Goal: Task Accomplishment & Management: Complete application form

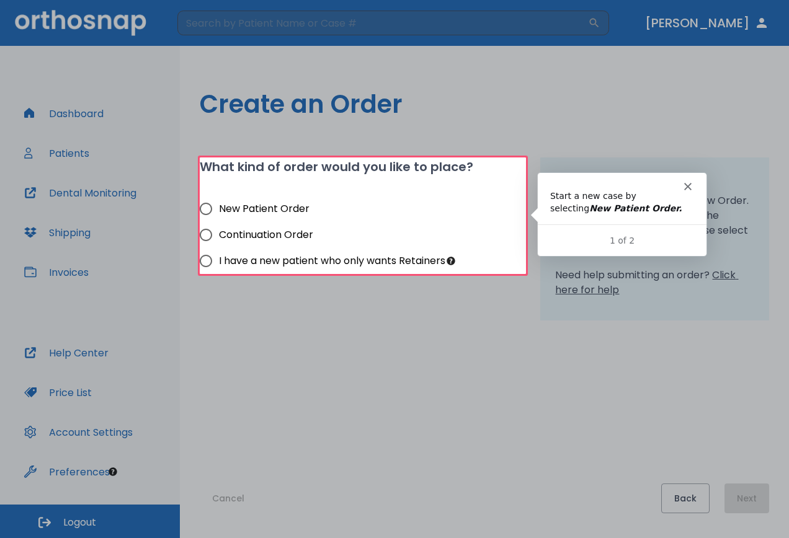
click at [205, 210] on input "New Patient Order" at bounding box center [206, 209] width 26 height 26
radio input "true"
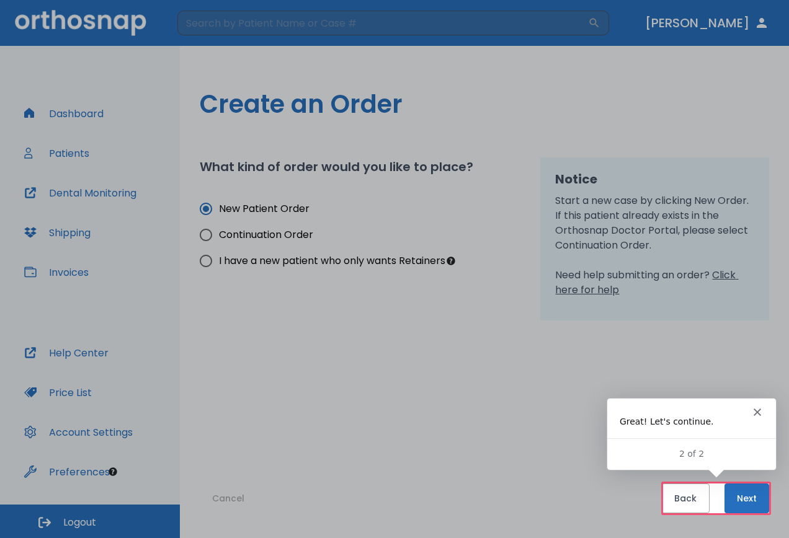
click at [754, 496] on button "Next" at bounding box center [746, 499] width 45 height 30
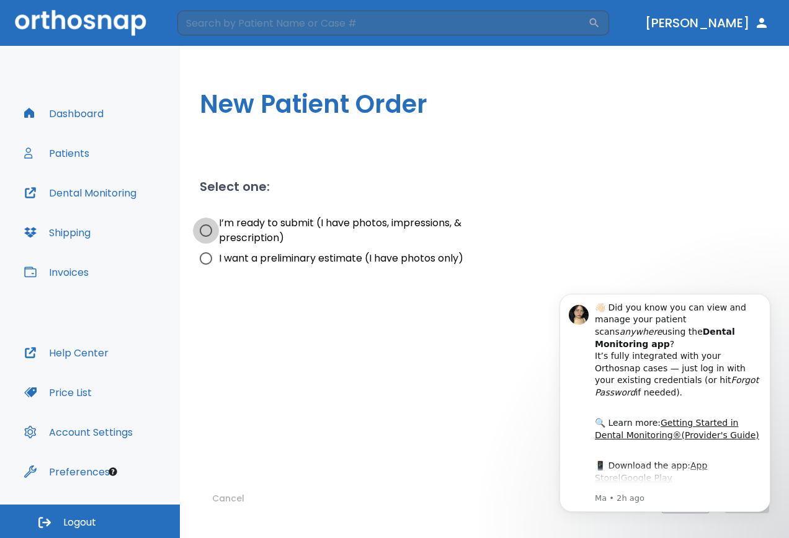
click at [205, 229] on input "I’m ready to submit (I have photos, impressions, & prescription)" at bounding box center [206, 231] width 26 height 26
radio input "true"
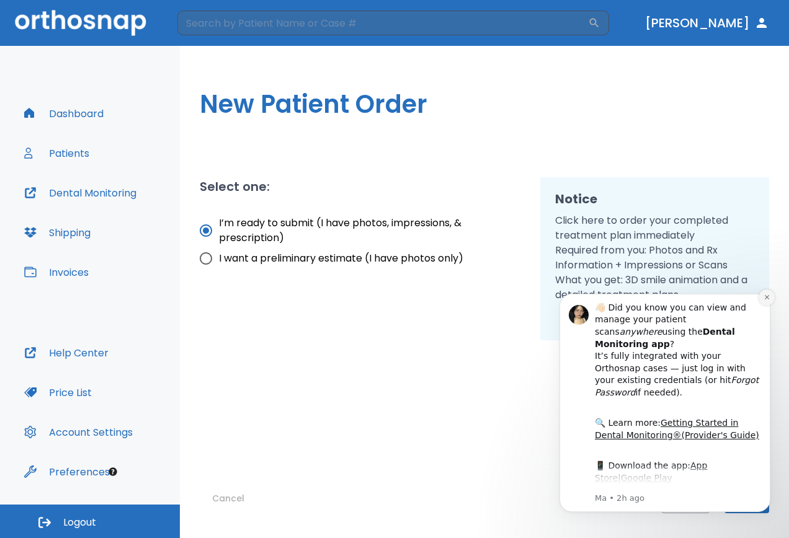
click at [765, 298] on icon "Dismiss notification" at bounding box center [766, 297] width 7 height 7
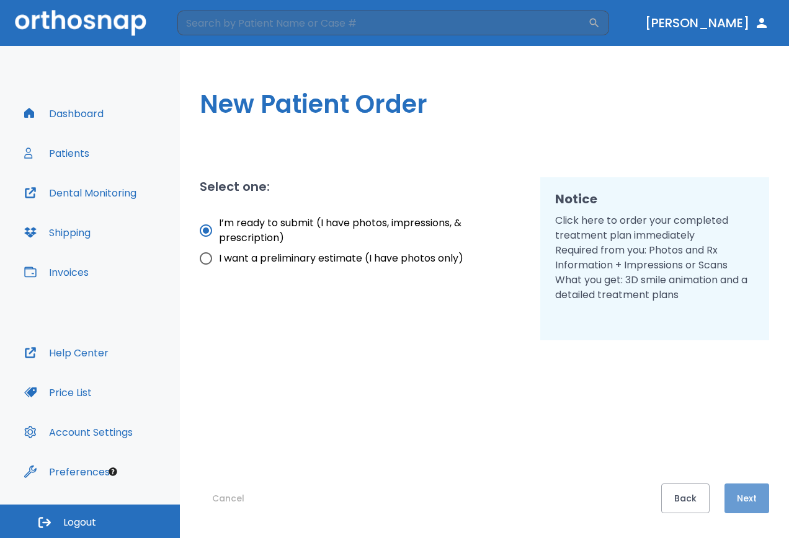
click at [748, 495] on button "Next" at bounding box center [746, 499] width 45 height 30
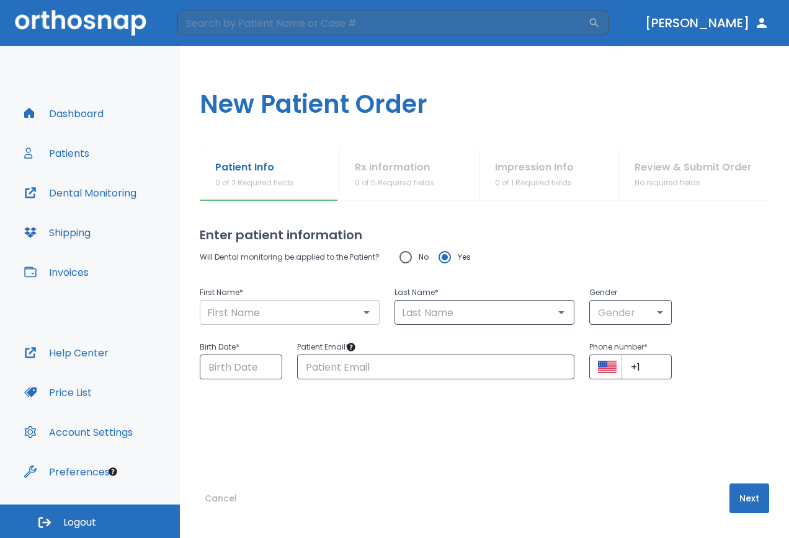
click at [283, 317] on input "text" at bounding box center [289, 312] width 172 height 17
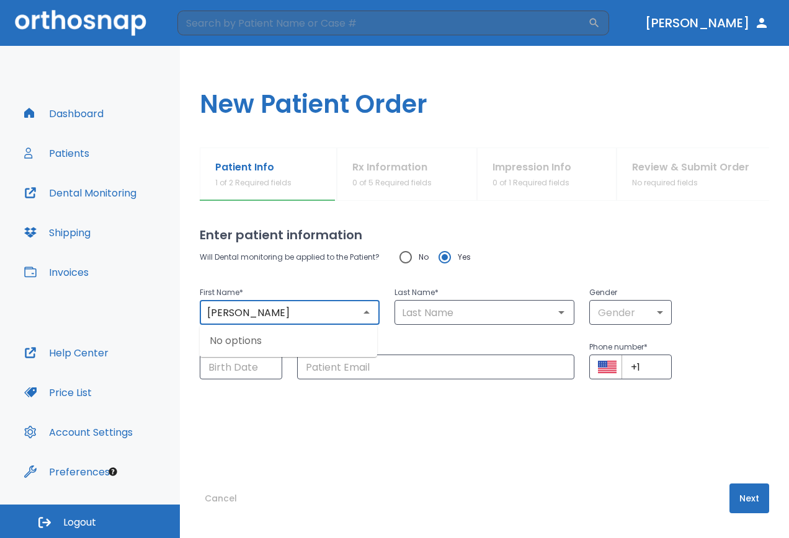
type input "[PERSON_NAME]"
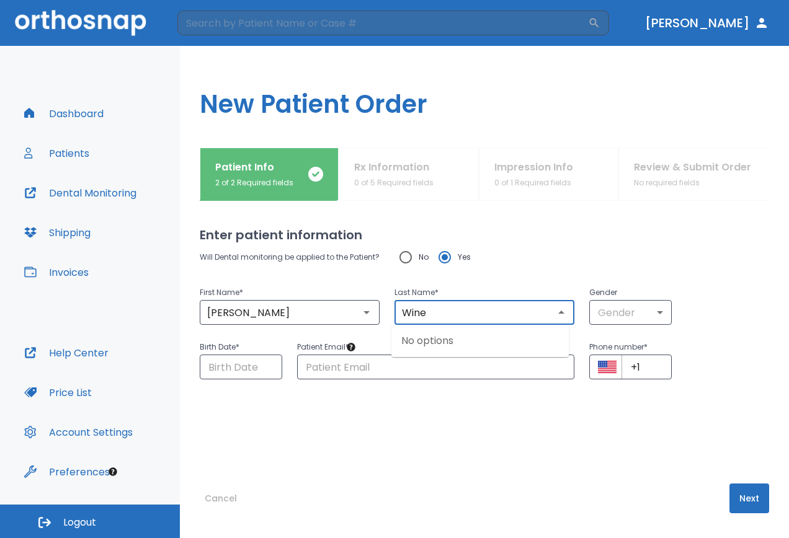
type input "Wine"
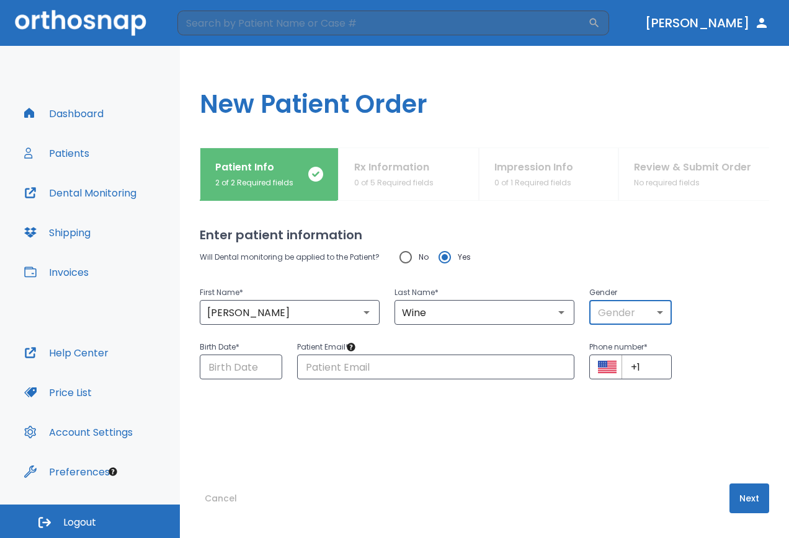
click at [649, 320] on body "​ [PERSON_NAME] Dashboard Patients Dental Monitoring Shipping Invoices Help Cen…" at bounding box center [394, 269] width 789 height 538
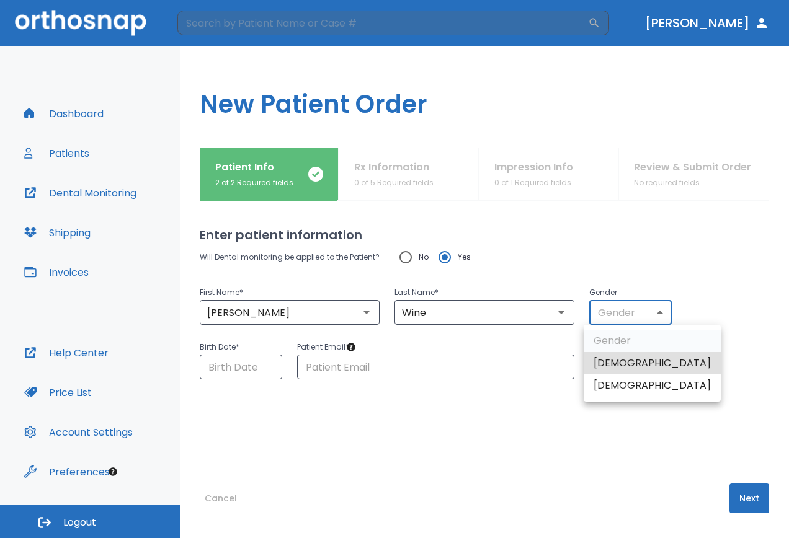
click at [616, 388] on li "[DEMOGRAPHIC_DATA]" at bounding box center [652, 386] width 137 height 22
type input "0"
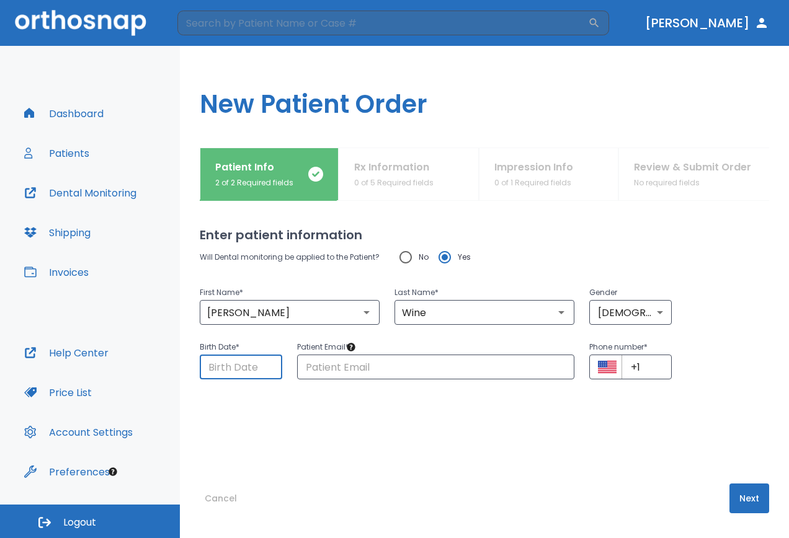
click at [242, 368] on input "Choose date" at bounding box center [241, 367] width 82 height 25
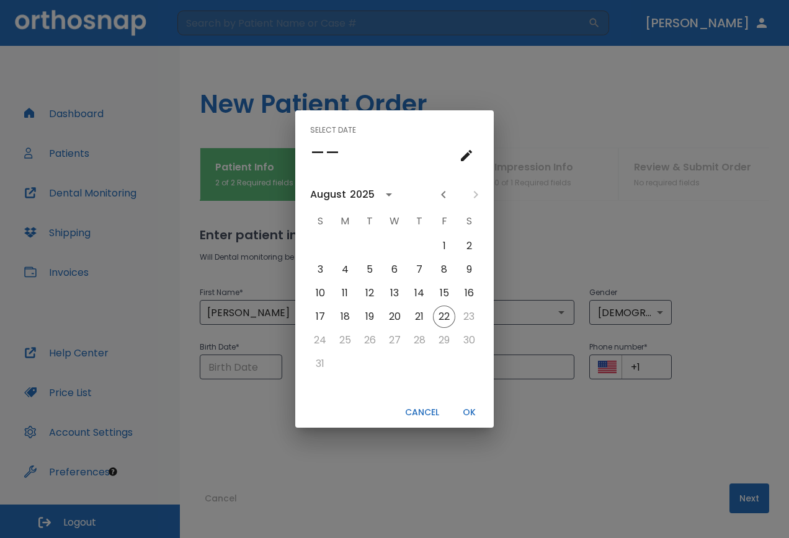
click at [386, 190] on icon "calendar view is open, switch to year view" at bounding box center [388, 194] width 15 height 15
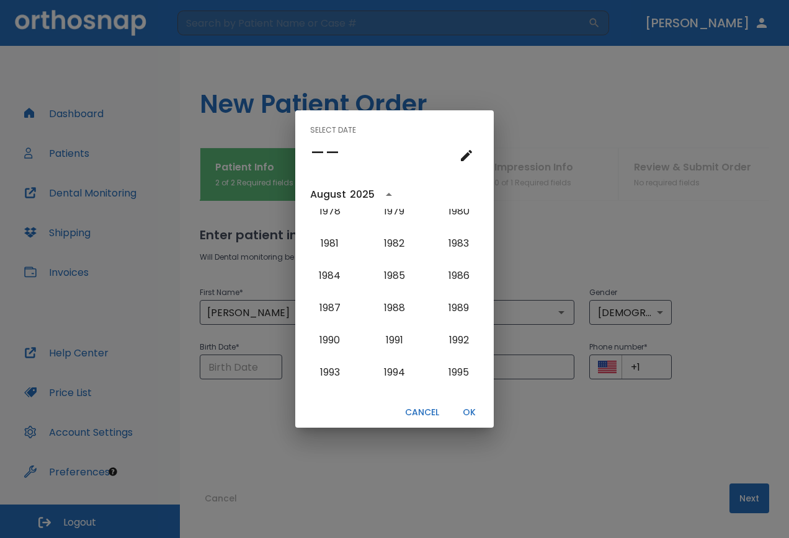
scroll to position [872, 0]
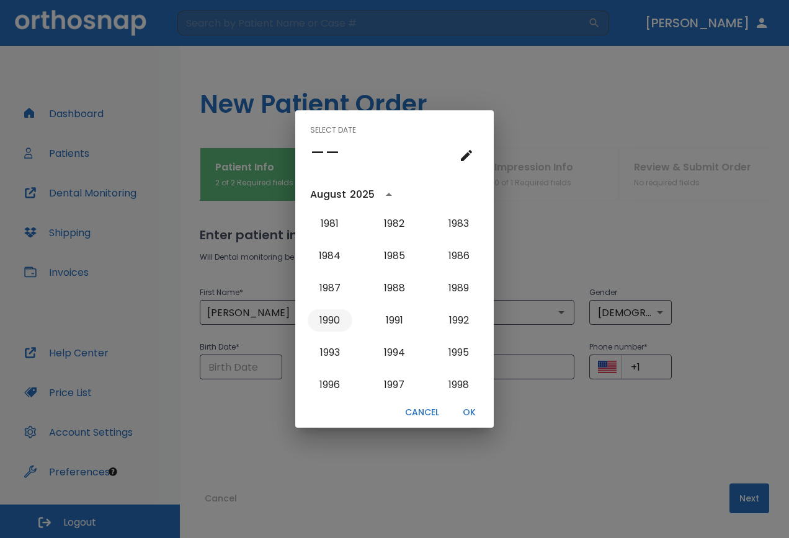
click at [330, 322] on button "1990" at bounding box center [330, 320] width 45 height 22
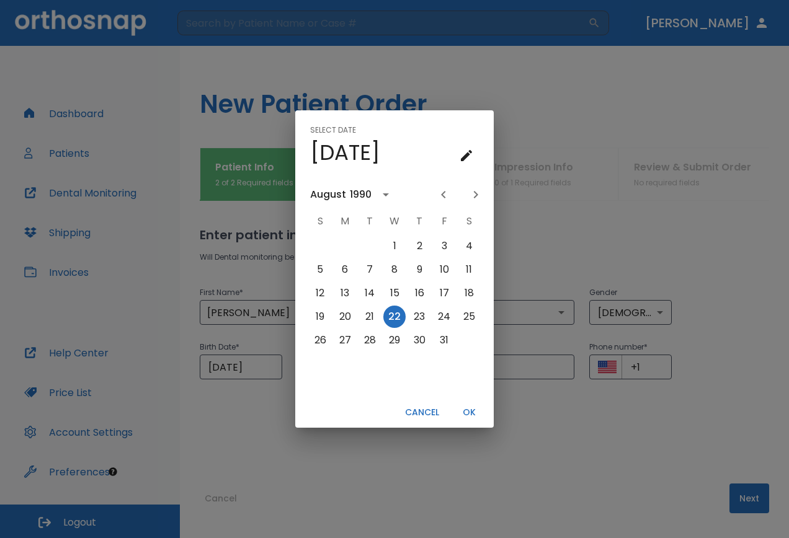
click at [347, 194] on div "August" at bounding box center [330, 194] width 40 height 15
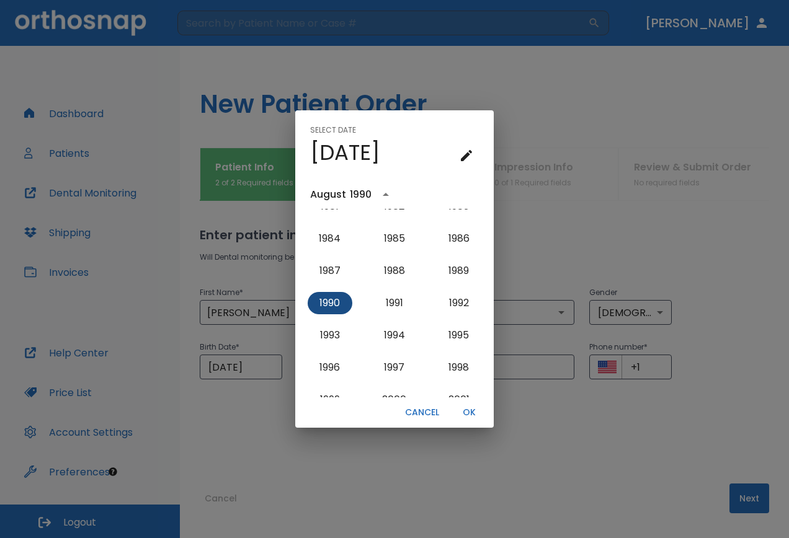
click at [324, 305] on button "1990" at bounding box center [330, 303] width 45 height 22
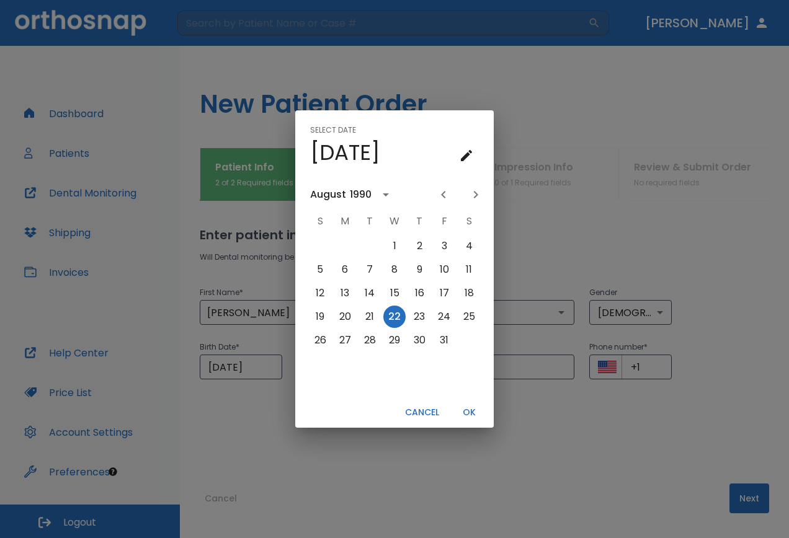
scroll to position [0, 0]
click at [448, 196] on icon "Previous month" at bounding box center [443, 194] width 15 height 15
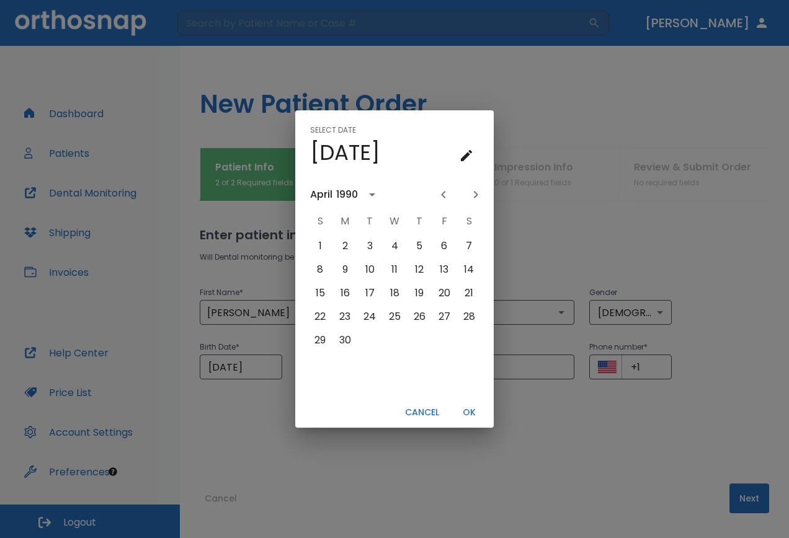
click at [448, 196] on icon "Previous month" at bounding box center [443, 194] width 15 height 15
click at [421, 273] on button "8" at bounding box center [419, 270] width 22 height 22
type input "[DATE]"
click at [465, 407] on button "OK" at bounding box center [469, 412] width 40 height 20
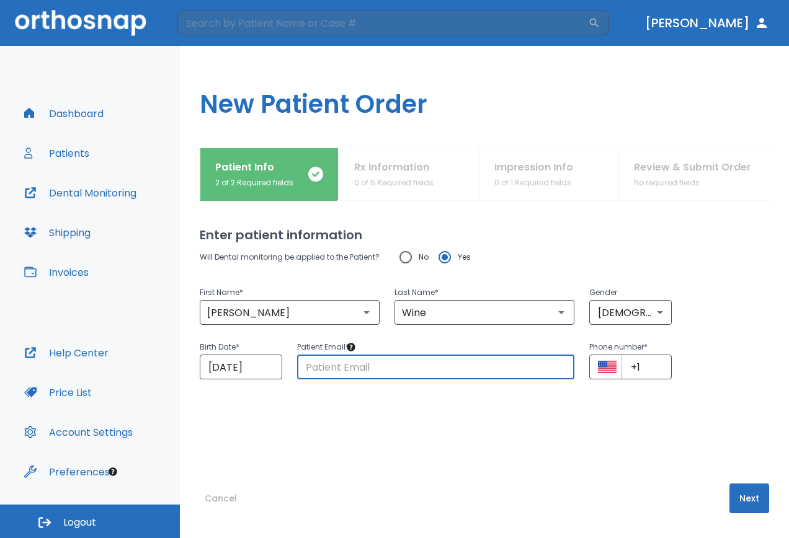
click at [348, 367] on input "text" at bounding box center [435, 367] width 277 height 25
type input "[EMAIL_ADDRESS][DOMAIN_NAME]"
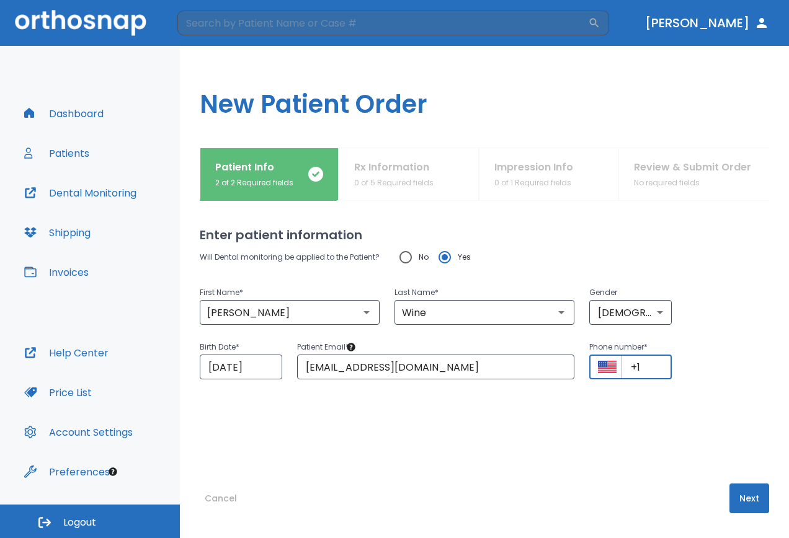
click at [648, 365] on input "+1" at bounding box center [646, 367] width 50 height 25
type input "[PHONE_NUMBER]"
click at [733, 497] on button "Next" at bounding box center [749, 499] width 40 height 30
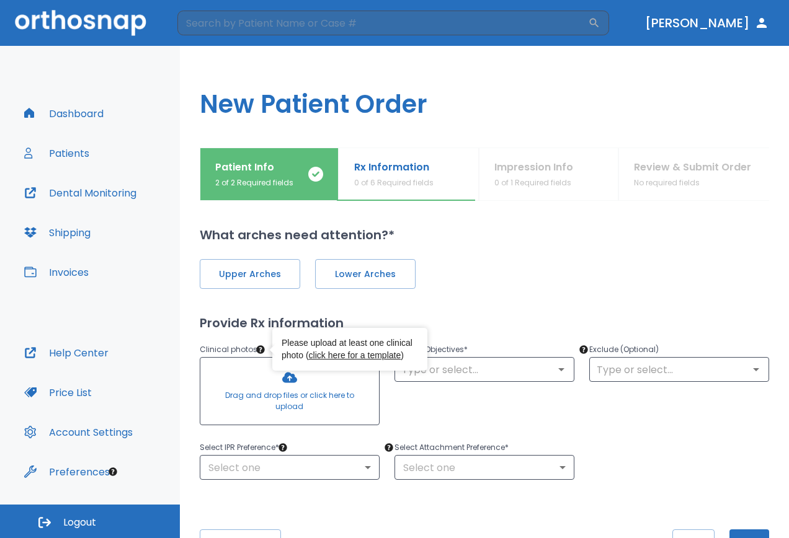
click at [257, 347] on icon "Tooltip anchor" at bounding box center [260, 349] width 8 height 8
click at [345, 358] on link "click here for a template" at bounding box center [355, 355] width 92 height 10
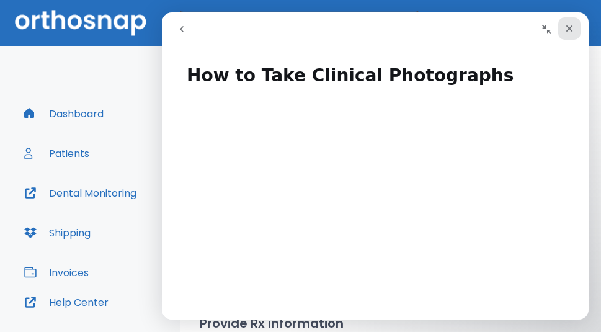
click at [574, 27] on icon "Close" at bounding box center [569, 29] width 10 height 10
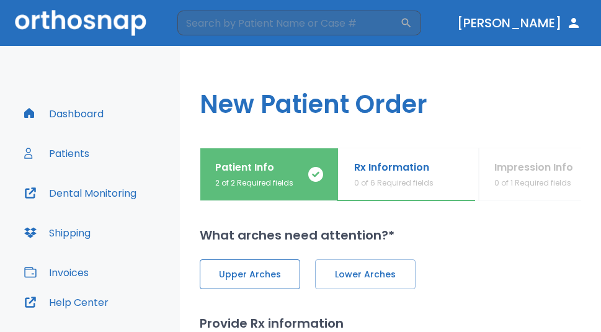
click at [275, 270] on span "Upper Arches" at bounding box center [250, 274] width 74 height 13
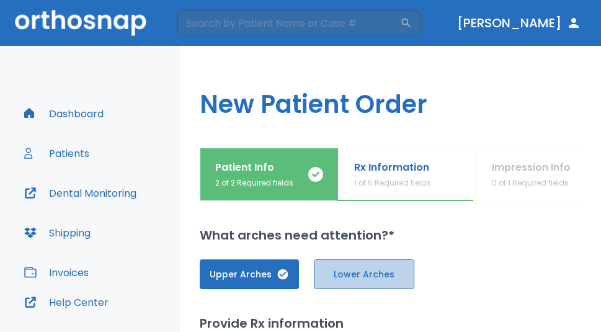
click at [350, 266] on button "Lower Arches" at bounding box center [364, 274] width 100 height 30
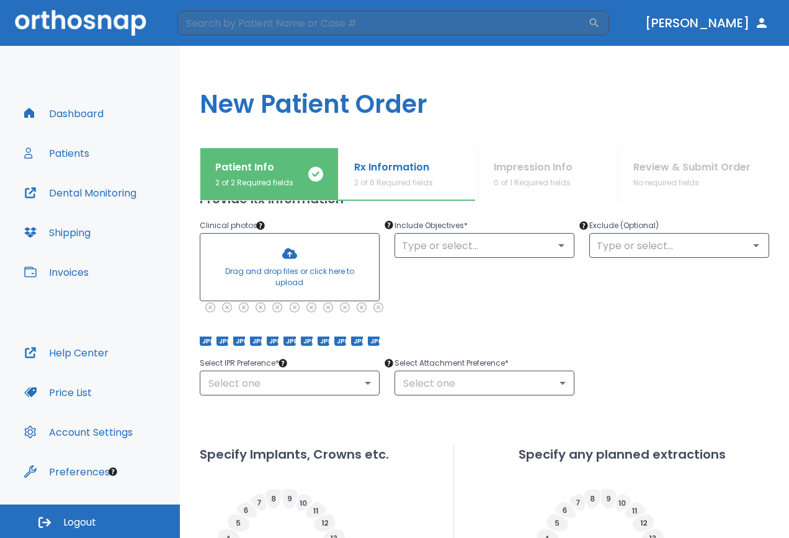
scroll to position [62, 0]
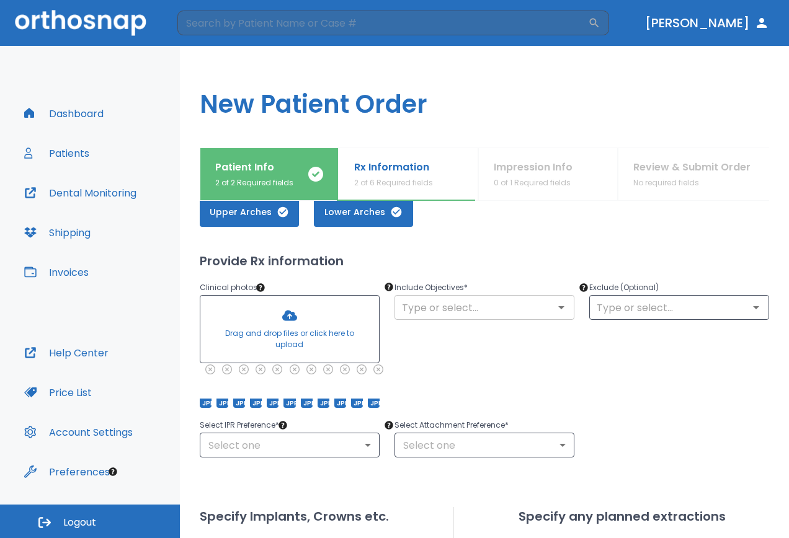
click at [481, 315] on input "text" at bounding box center [484, 307] width 172 height 17
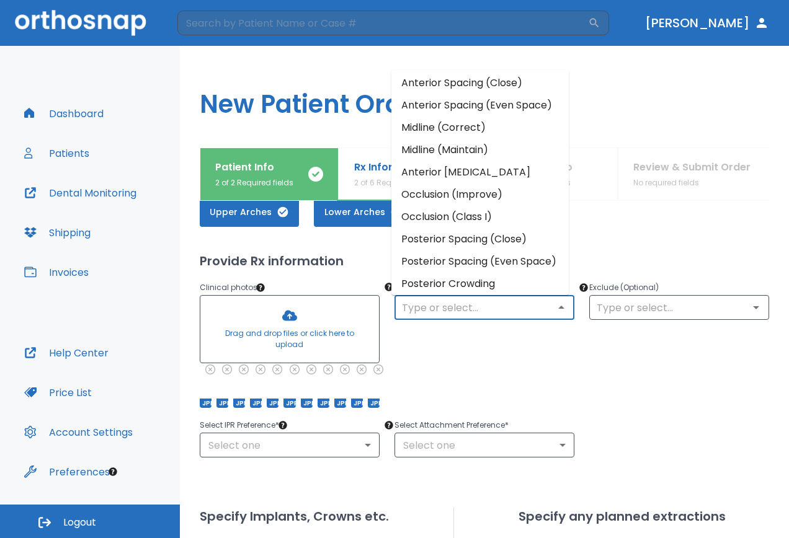
scroll to position [0, 0]
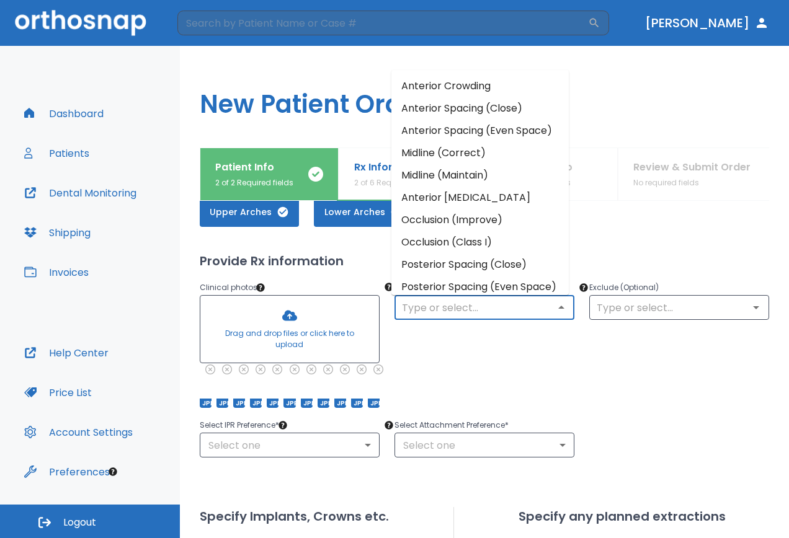
click at [412, 93] on li "Anterior Crowding" at bounding box center [479, 86] width 177 height 22
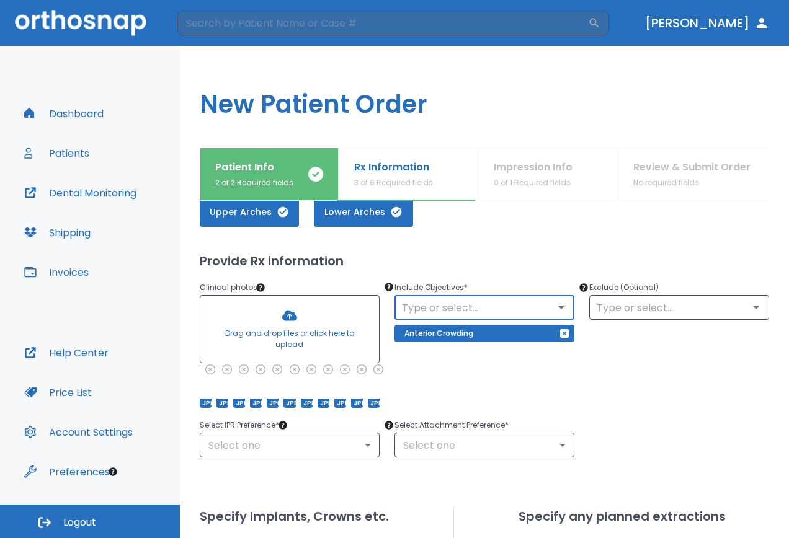
click at [554, 304] on icon "Open" at bounding box center [561, 307] width 15 height 15
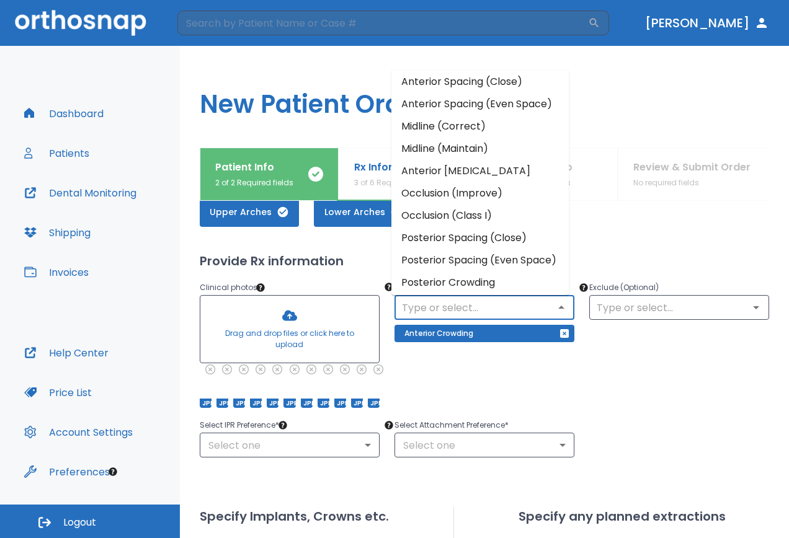
scroll to position [25, 0]
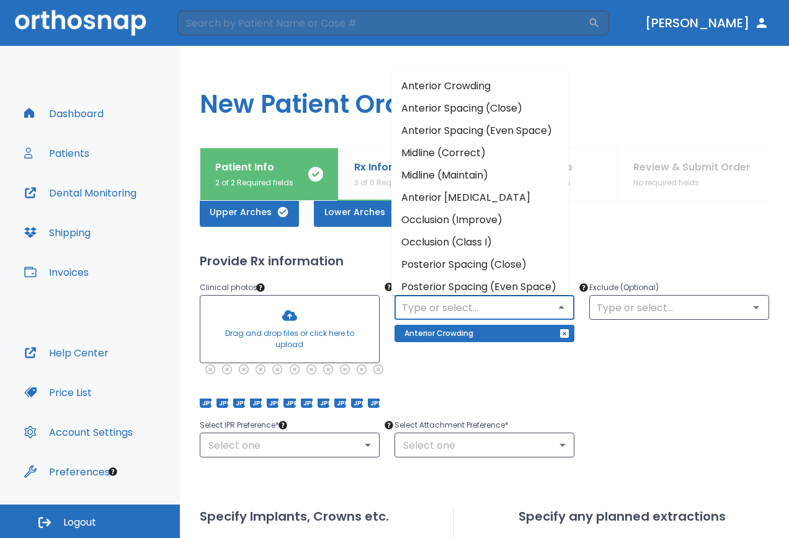
click at [464, 303] on input "text" at bounding box center [484, 307] width 172 height 17
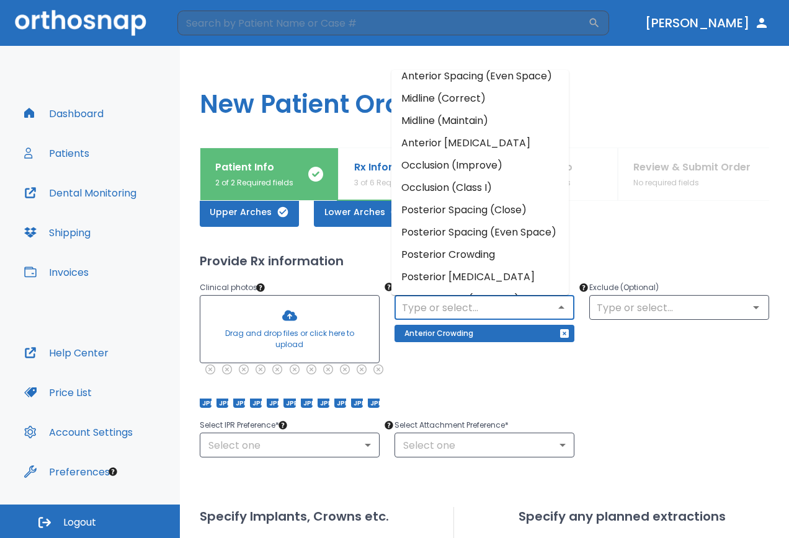
scroll to position [124, 0]
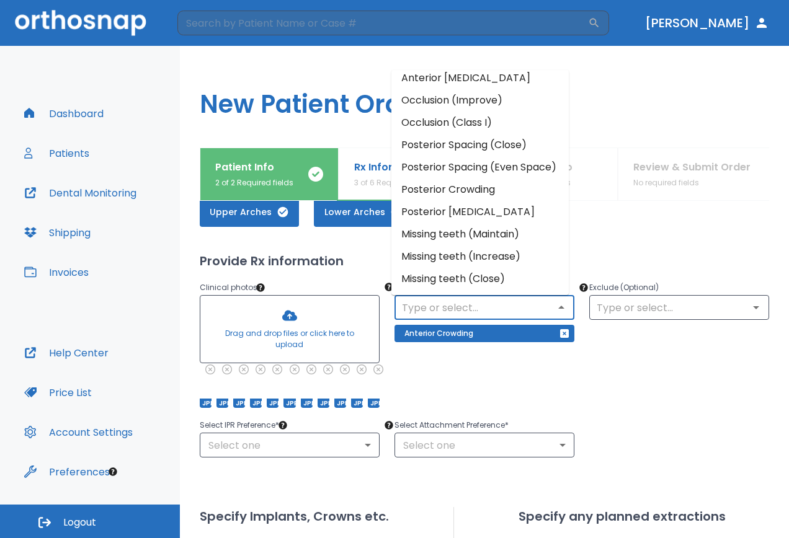
click at [464, 223] on li "Posterior [MEDICAL_DATA]" at bounding box center [479, 212] width 177 height 22
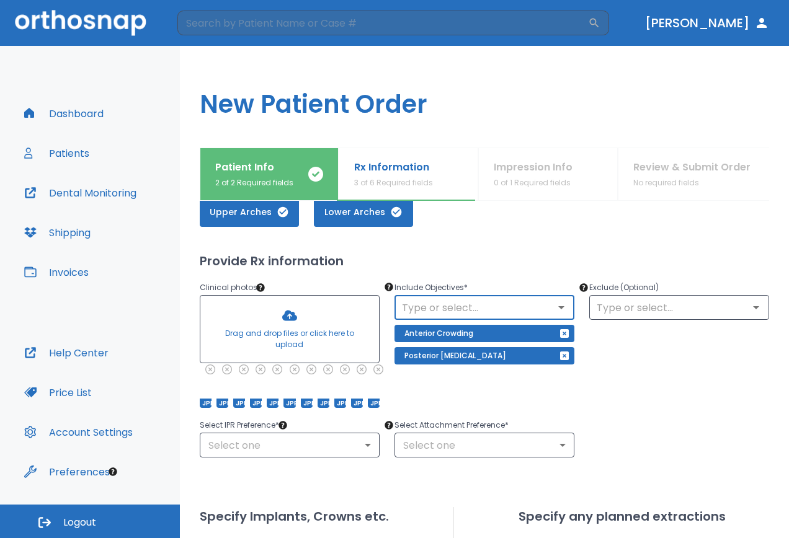
click at [555, 302] on icon "Open" at bounding box center [561, 307] width 15 height 15
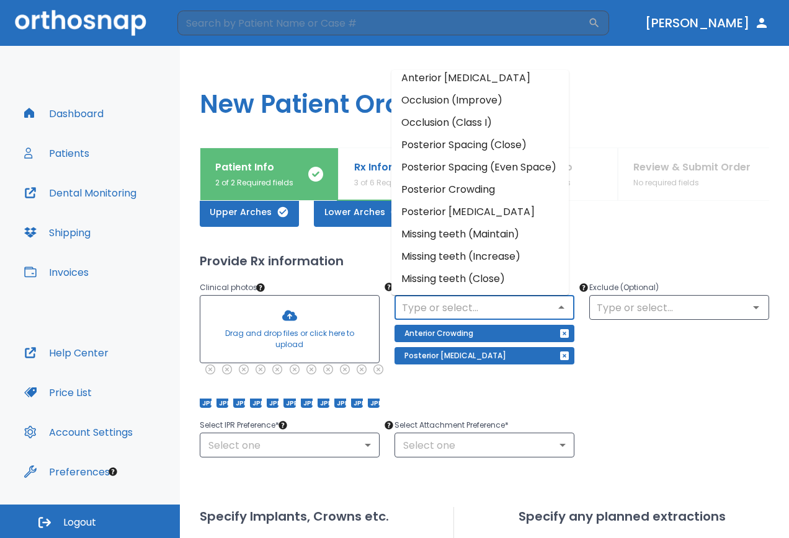
scroll to position [149, 0]
click at [650, 311] on input "text" at bounding box center [679, 307] width 172 height 17
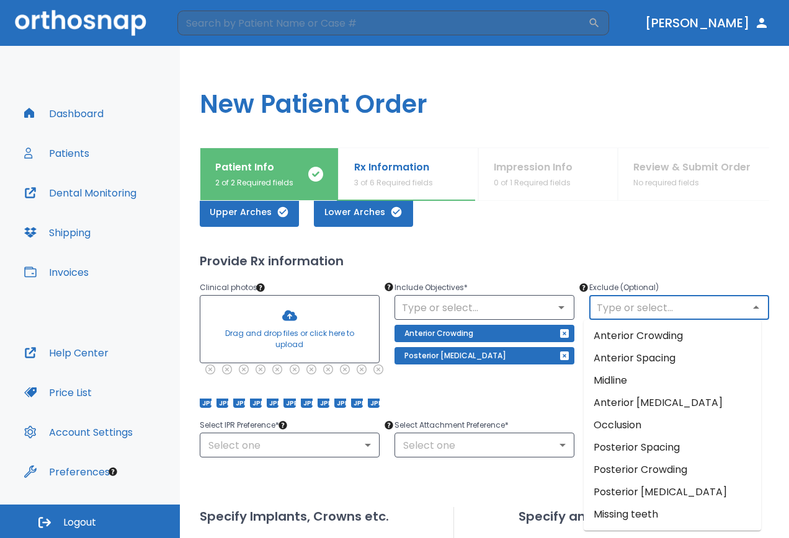
click at [644, 249] on div "Upper Arches Lower Arches Provide Rx information Clinical photos * Drag and dro…" at bounding box center [484, 487] width 569 height 610
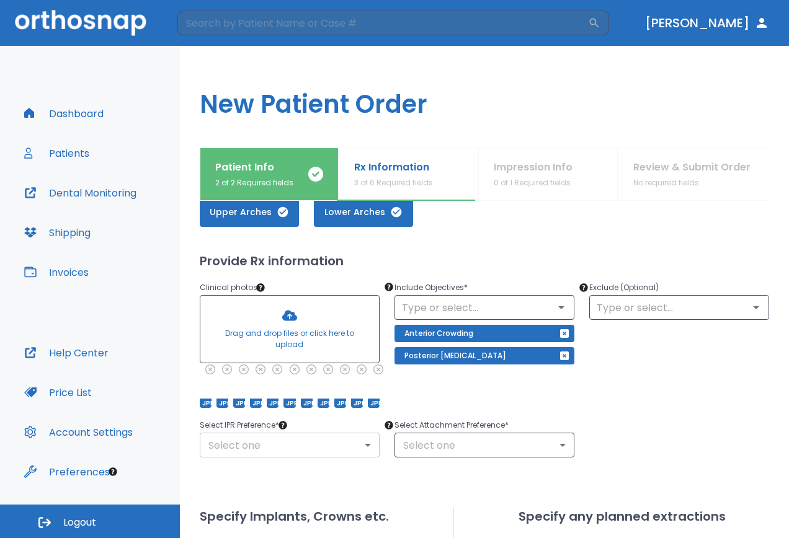
click at [306, 448] on body "​ [PERSON_NAME] Dashboard Patients Dental Monitoring Shipping Invoices Help Cen…" at bounding box center [394, 269] width 789 height 538
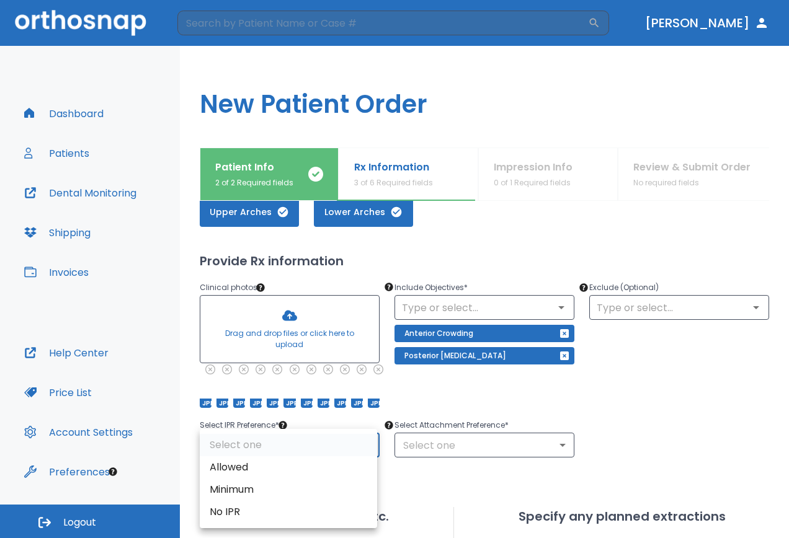
click at [283, 422] on div at bounding box center [394, 269] width 789 height 538
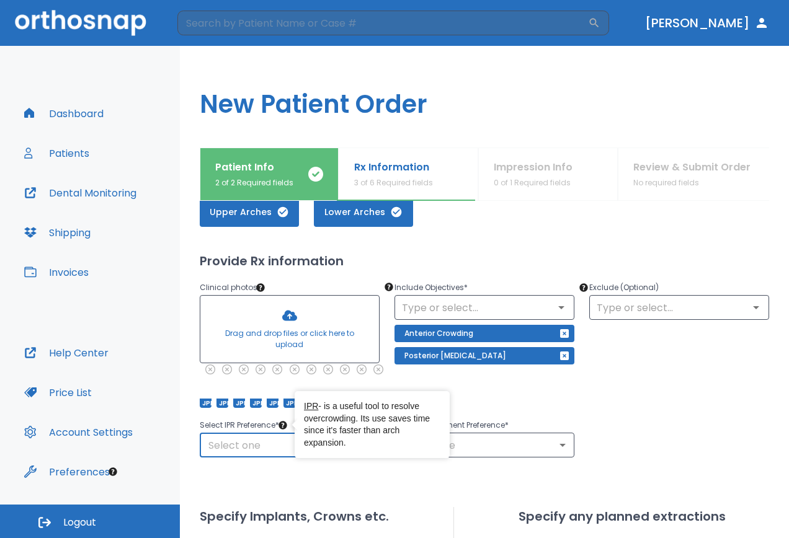
click at [268, 452] on body "​ [PERSON_NAME] Dashboard Patients Dental Monitoring Shipping Invoices Help Cen…" at bounding box center [394, 269] width 789 height 538
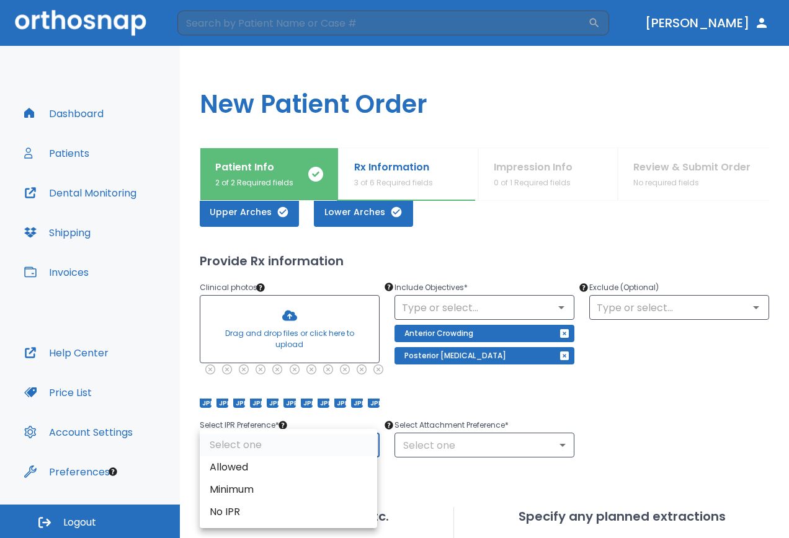
click at [259, 465] on li "Allowed" at bounding box center [288, 467] width 177 height 22
type input "1"
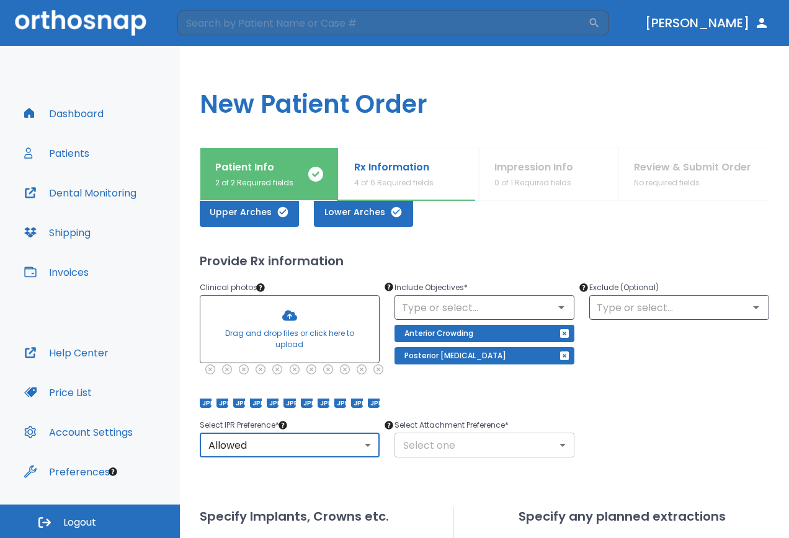
click at [430, 438] on body "​ [PERSON_NAME] Dashboard Patients Dental Monitoring Shipping Invoices Help Cen…" at bounding box center [394, 269] width 789 height 538
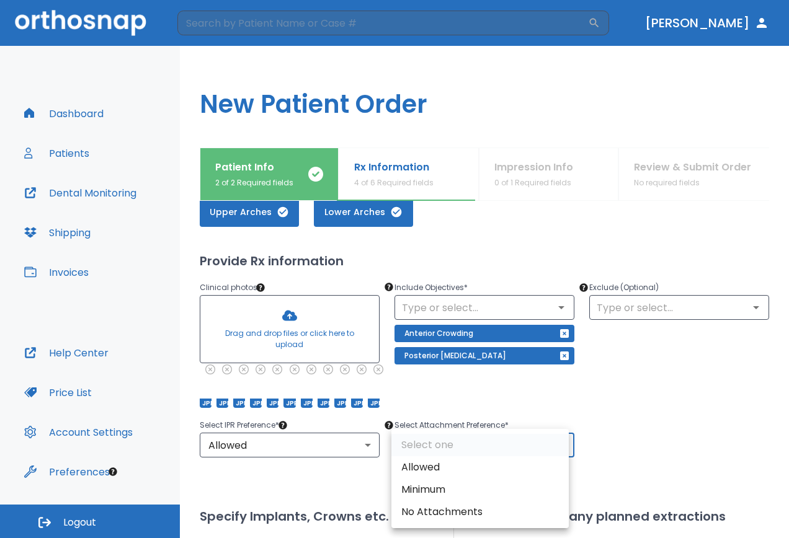
click at [485, 395] on div at bounding box center [394, 269] width 789 height 538
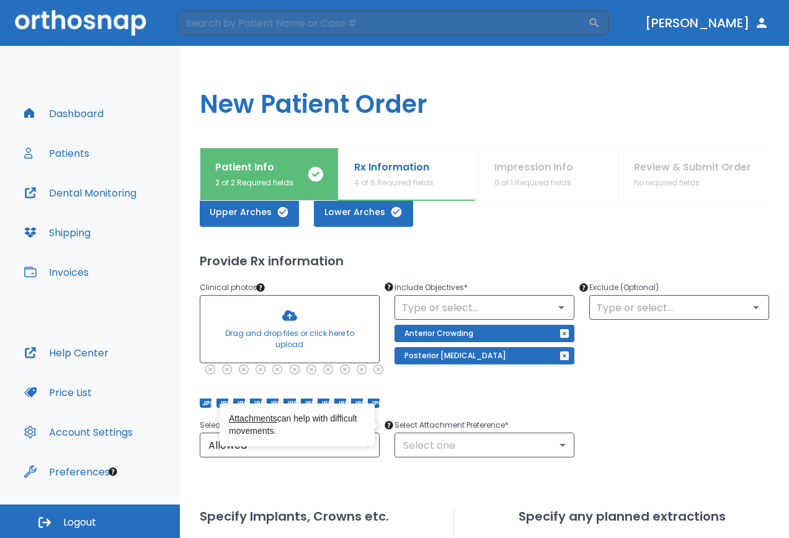
click at [387, 425] on circle "Tooltip anchor" at bounding box center [388, 425] width 7 height 7
click at [255, 417] on link "Attachments" at bounding box center [253, 419] width 48 height 10
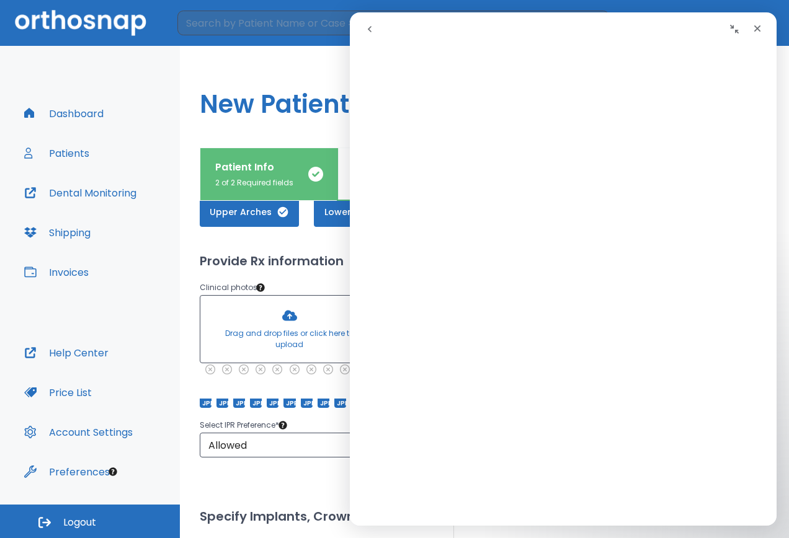
scroll to position [0, 0]
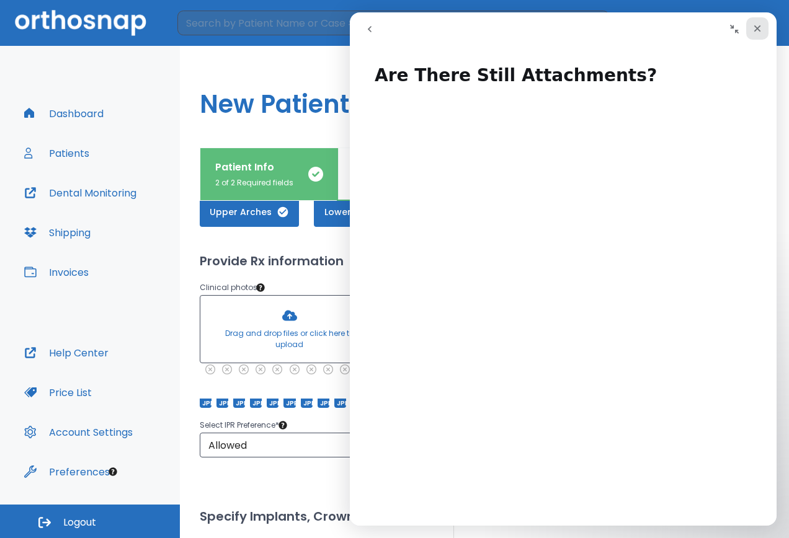
drag, startPoint x: 755, startPoint y: 27, endPoint x: 1077, endPoint y: 87, distance: 328.0
click at [755, 27] on icon "Close" at bounding box center [757, 28] width 7 height 7
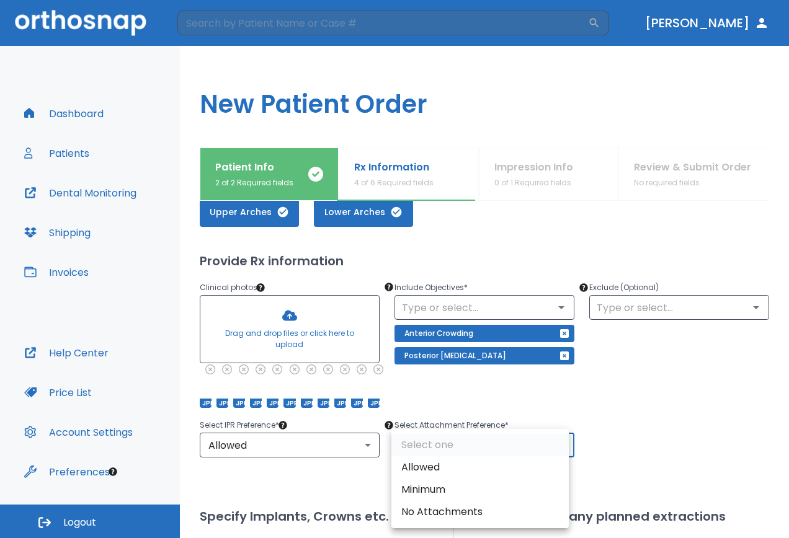
click at [469, 433] on body "​ [PERSON_NAME] Dashboard Patients Dental Monitoring Shipping Invoices Help Cen…" at bounding box center [394, 269] width 789 height 538
click at [460, 466] on li "Allowed" at bounding box center [479, 467] width 177 height 22
type input "1"
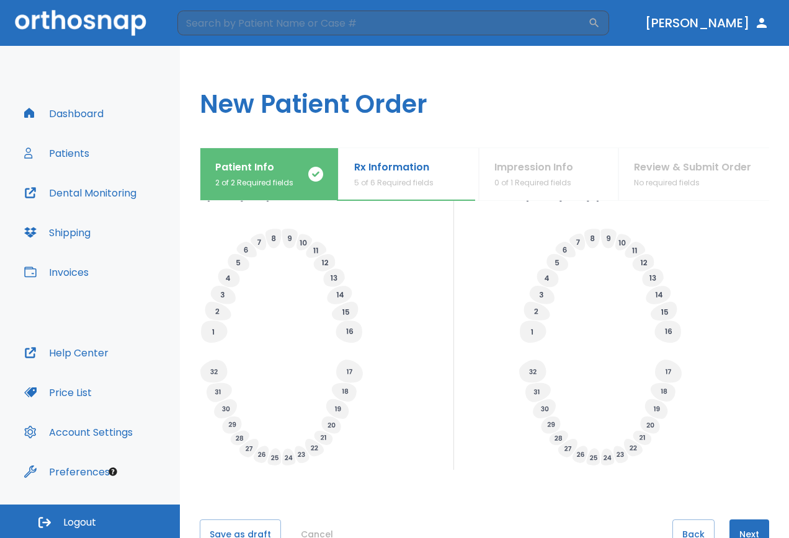
scroll to position [420, 0]
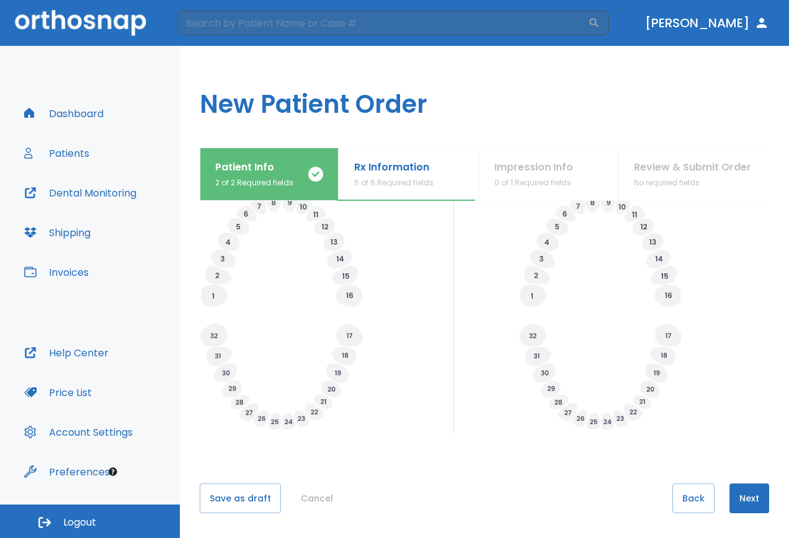
click at [734, 505] on button "Next" at bounding box center [749, 499] width 40 height 30
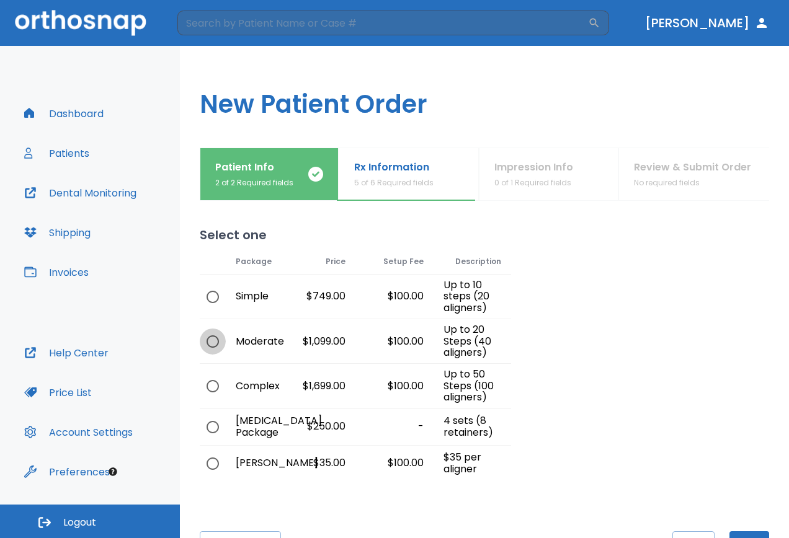
click at [207, 340] on input "radio" at bounding box center [213, 342] width 26 height 26
radio input "true"
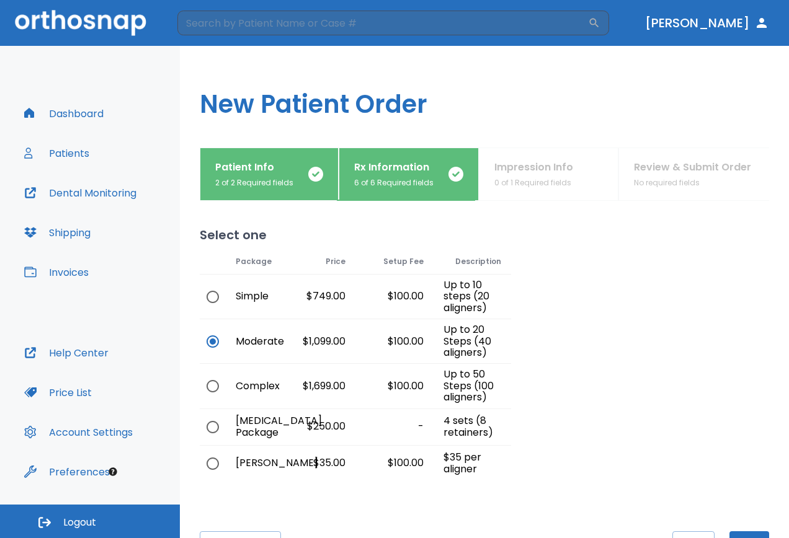
scroll to position [48, 0]
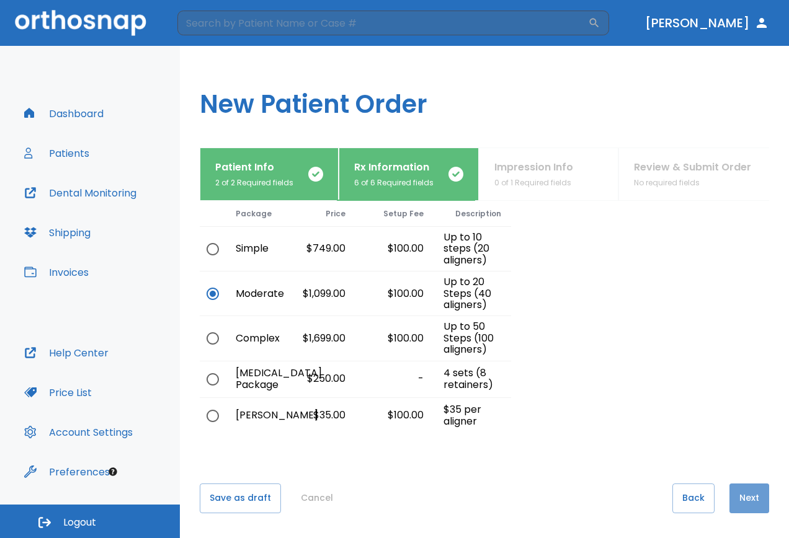
click at [753, 502] on button "Next" at bounding box center [749, 499] width 40 height 30
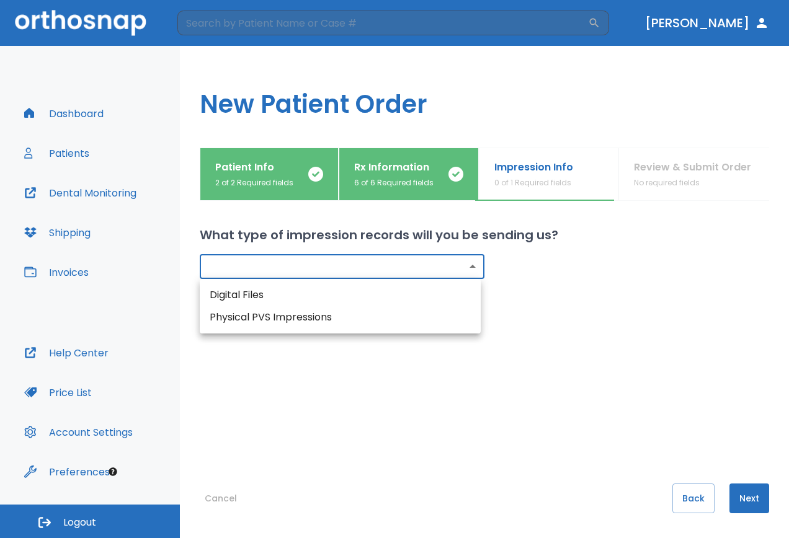
click at [368, 272] on body "​ [PERSON_NAME] Dashboard Patients Dental Monitoring Shipping Invoices Help Cen…" at bounding box center [394, 269] width 789 height 538
click at [348, 321] on li "Physical PVS Impressions" at bounding box center [340, 317] width 281 height 22
type input "physical"
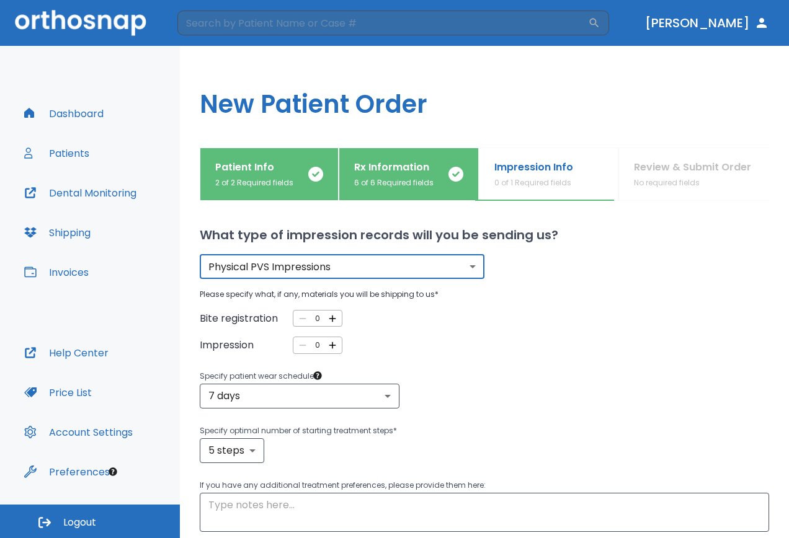
click at [334, 345] on icon "button" at bounding box center [332, 345] width 11 height 11
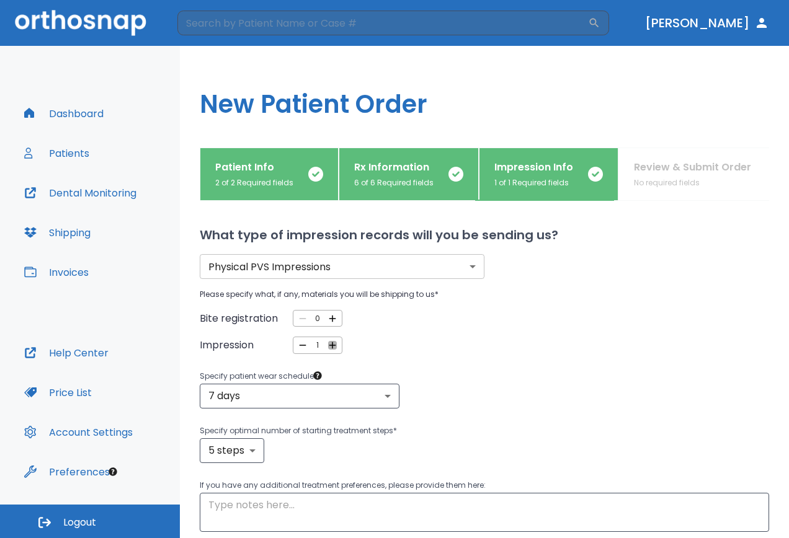
click at [334, 345] on icon "button" at bounding box center [332, 345] width 11 height 11
type input "2"
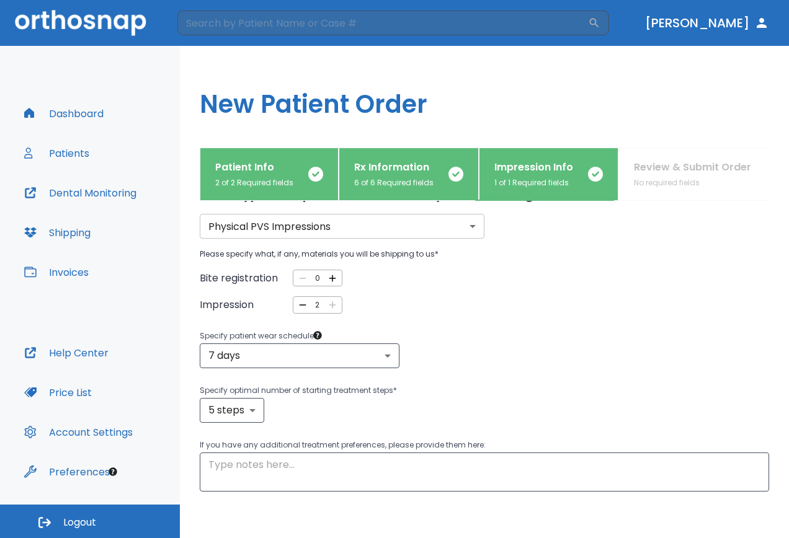
scroll to position [62, 0]
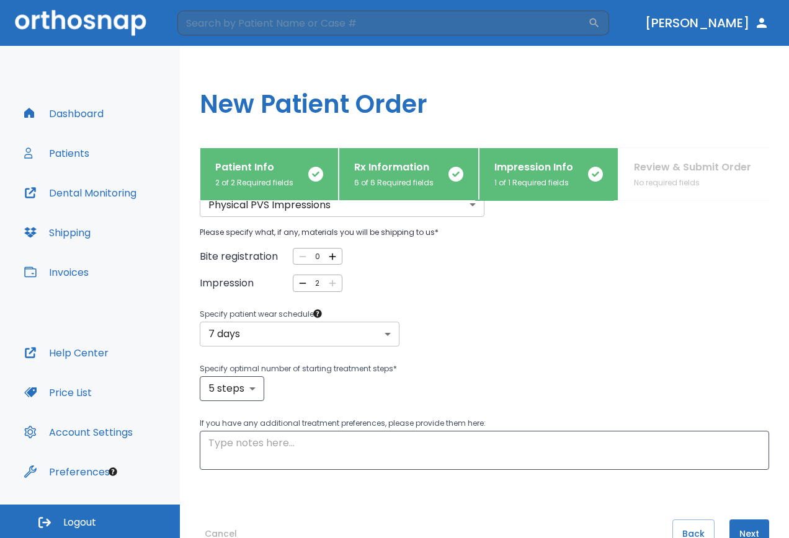
click at [391, 336] on body "​ [PERSON_NAME] Dashboard Patients Dental Monitoring Shipping Invoices Help Cen…" at bounding box center [394, 269] width 789 height 538
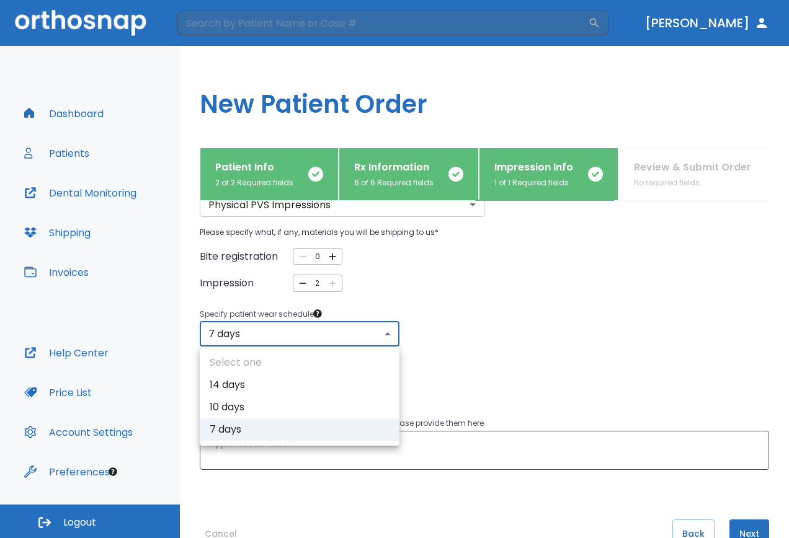
click at [353, 405] on li "10 days" at bounding box center [300, 407] width 200 height 22
type input "2"
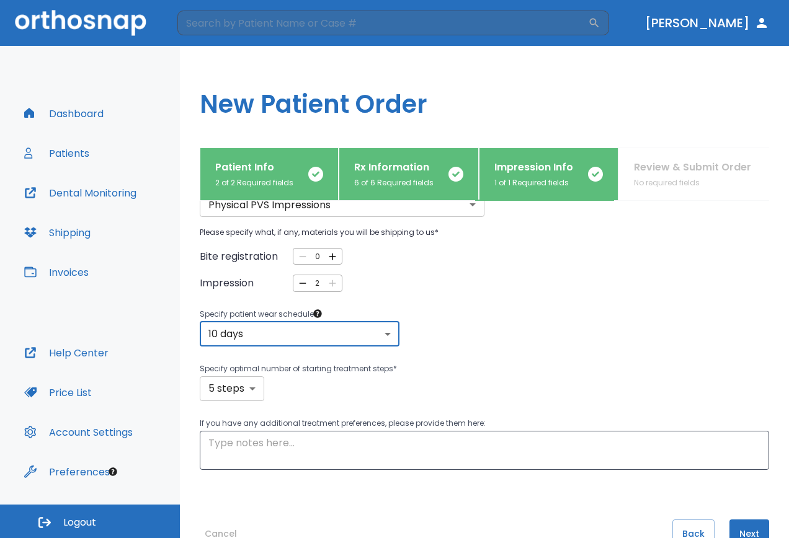
click at [256, 389] on body "​ [PERSON_NAME] Dashboard Patients Dental Monitoring Shipping Invoices Help Cen…" at bounding box center [394, 269] width 789 height 538
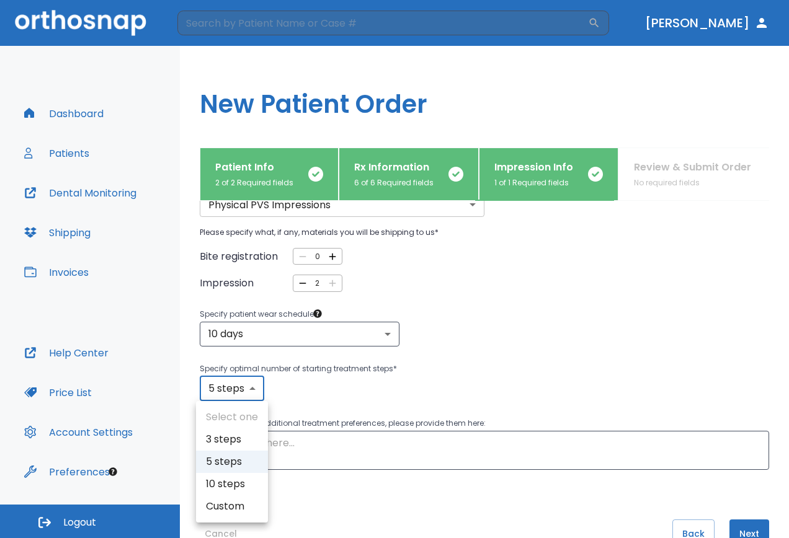
click at [246, 477] on li "10 steps" at bounding box center [232, 484] width 72 height 22
type input "10"
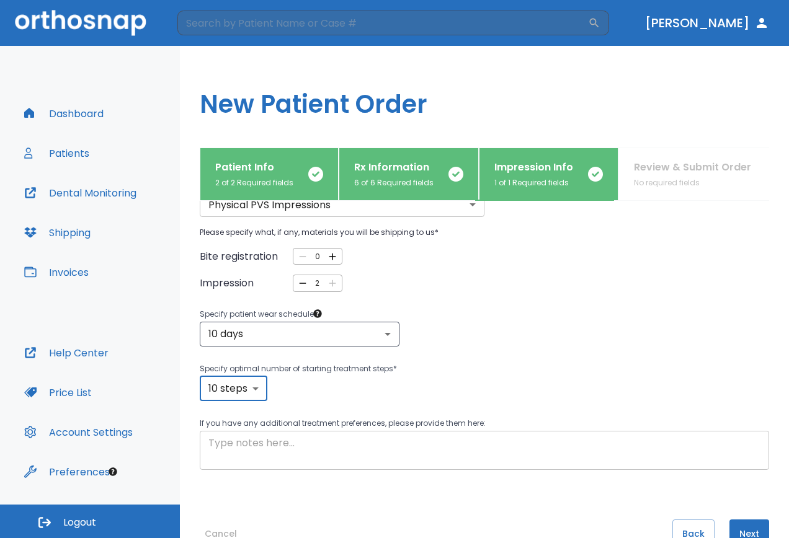
click at [418, 459] on textarea at bounding box center [484, 450] width 552 height 29
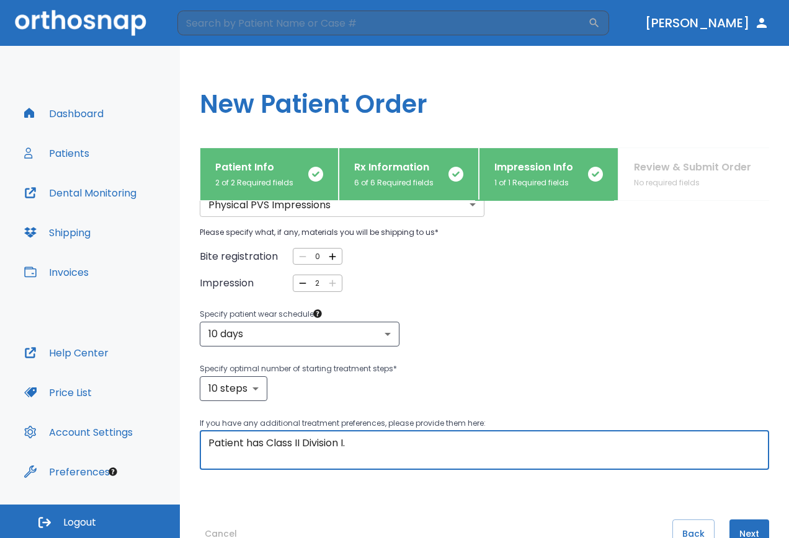
drag, startPoint x: 265, startPoint y: 445, endPoint x: 246, endPoint y: 449, distance: 19.0
click at [246, 449] on textarea "Patient has Class II Division I." at bounding box center [484, 450] width 552 height 29
click at [358, 444] on textarea "Patient is Class II Division I." at bounding box center [484, 450] width 552 height 29
click at [440, 442] on textarea "Patient is Class II Division I with posterior cross bite." at bounding box center [484, 450] width 552 height 29
click at [503, 437] on textarea "Patient is Class II Division I with posterior [MEDICAL_DATA]." at bounding box center [484, 450] width 552 height 29
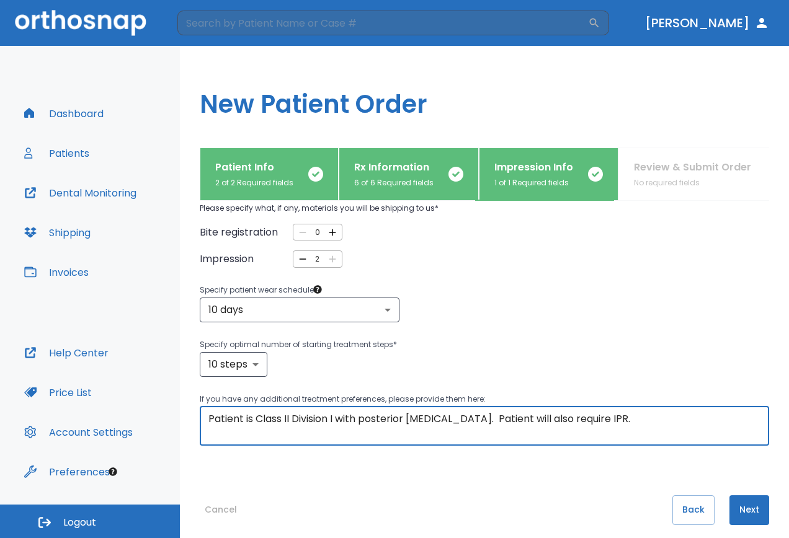
scroll to position [98, 0]
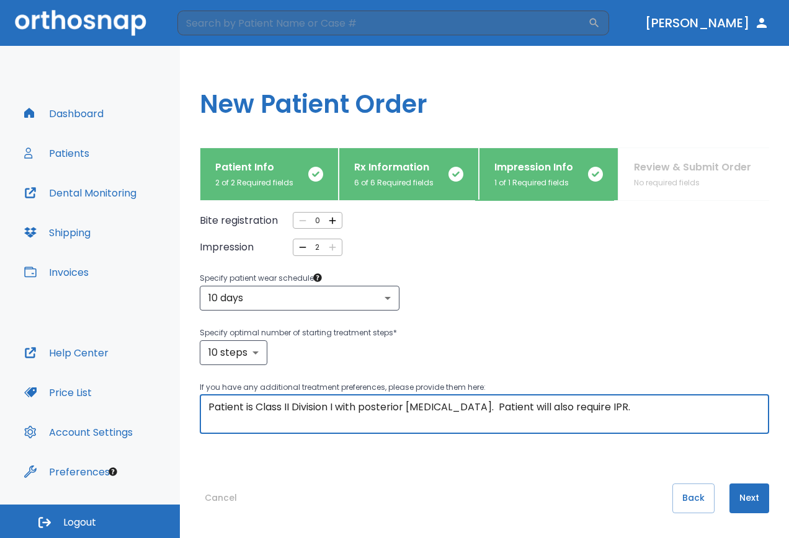
type textarea "Patient is Class II Division I with posterior [MEDICAL_DATA]. Patient will also…"
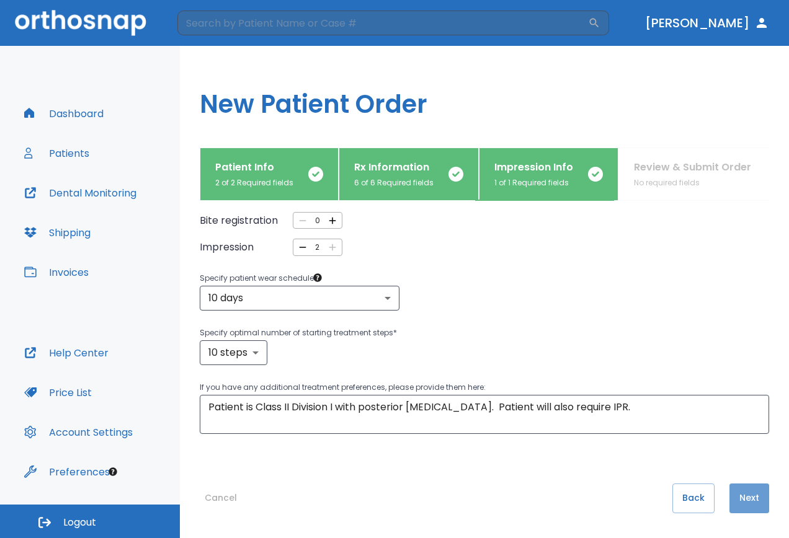
click at [740, 499] on button "Next" at bounding box center [749, 499] width 40 height 30
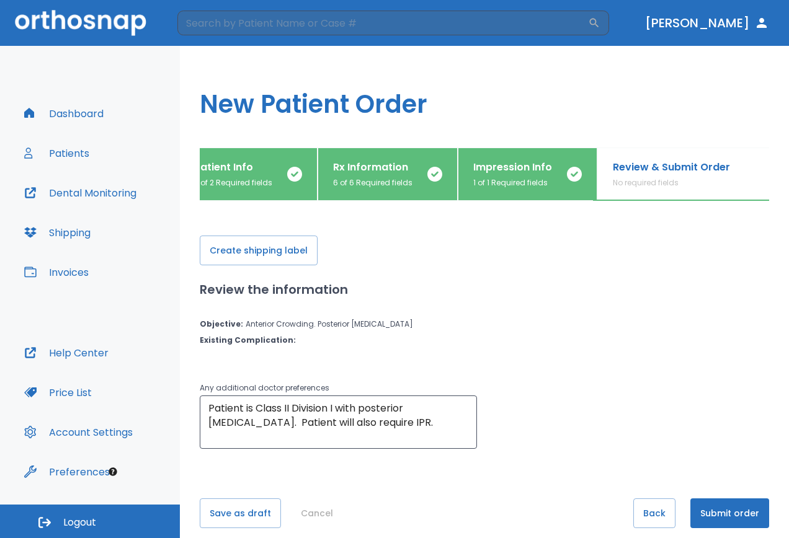
scroll to position [15, 0]
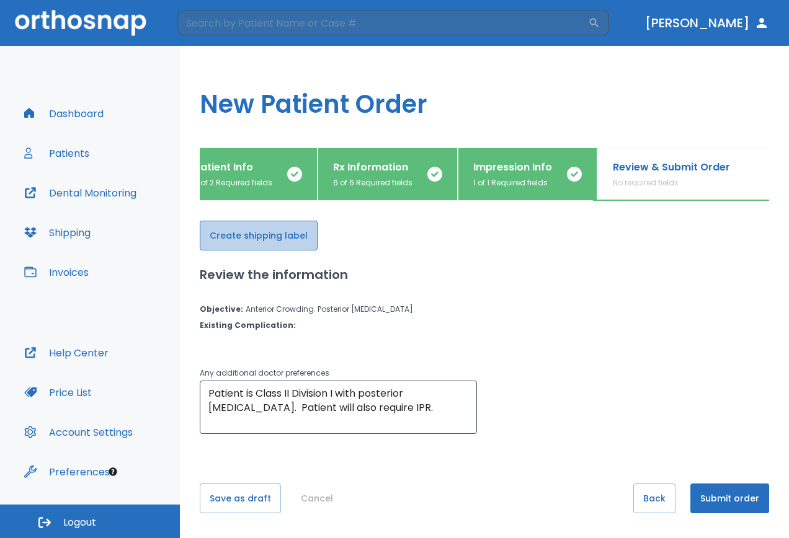
click at [275, 240] on button "Create shipping label" at bounding box center [259, 236] width 118 height 30
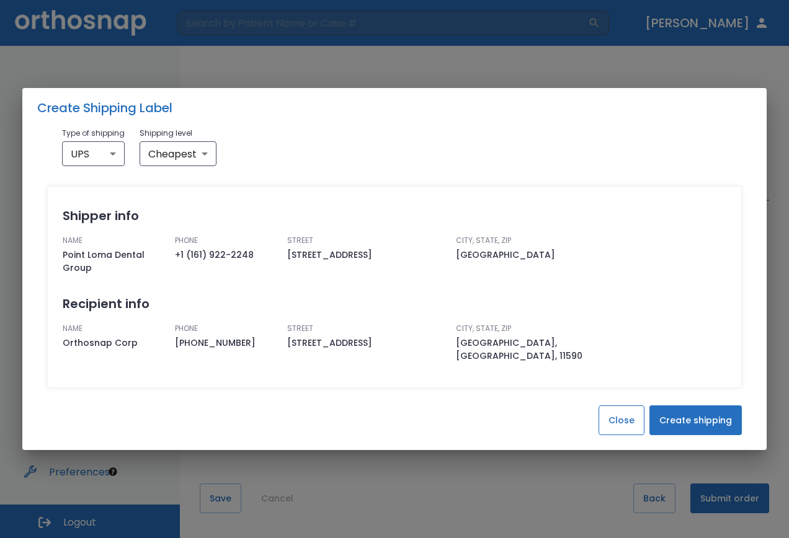
click at [631, 412] on button "Close" at bounding box center [621, 421] width 46 height 30
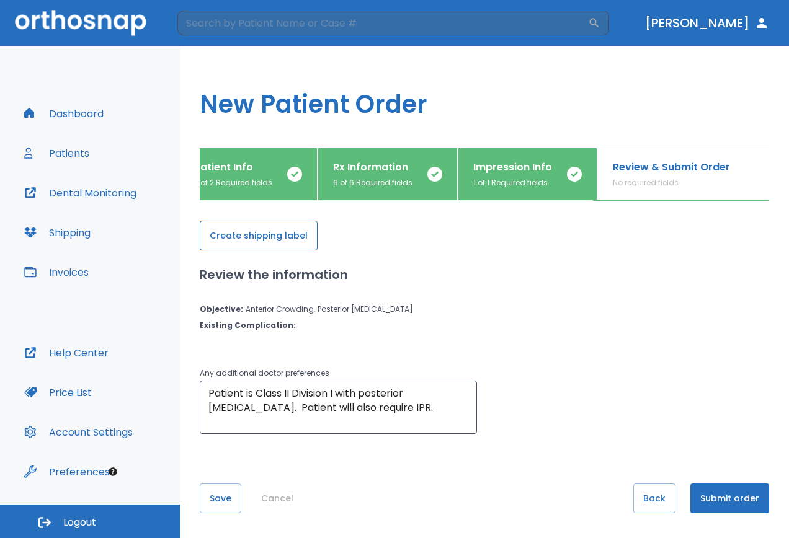
click at [283, 243] on button "Create shipping label" at bounding box center [259, 236] width 118 height 30
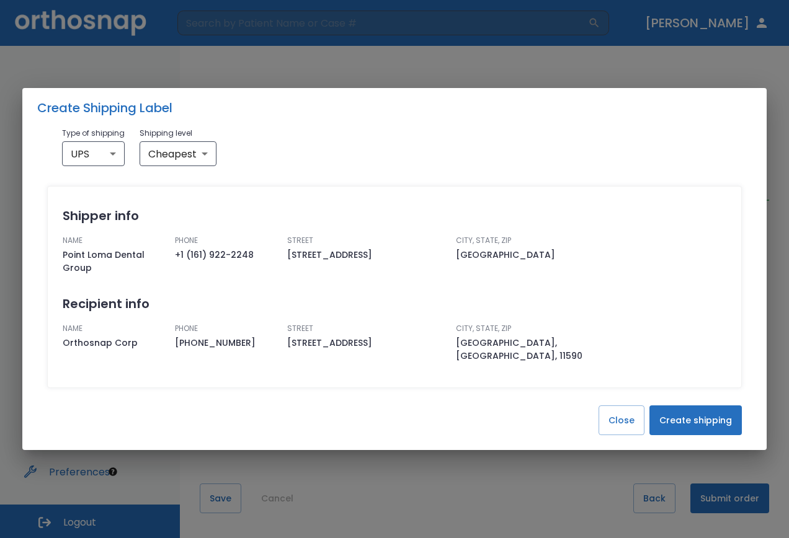
click at [694, 406] on button "Create shipping" at bounding box center [695, 421] width 92 height 30
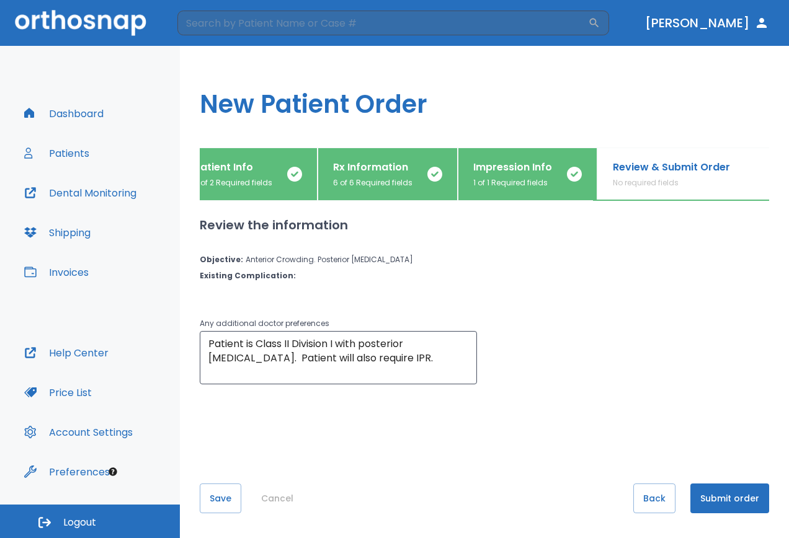
scroll to position [0, 0]
click at [724, 497] on button "Submit order" at bounding box center [729, 499] width 79 height 30
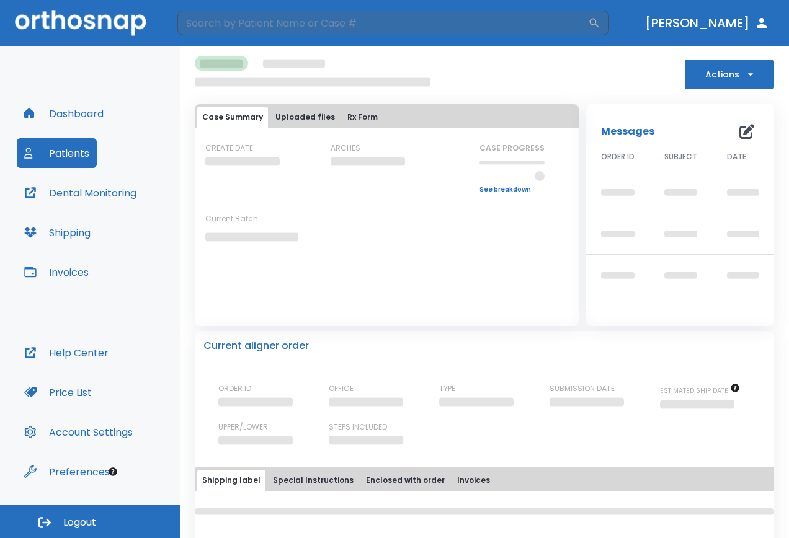
click at [71, 109] on button "Dashboard" at bounding box center [64, 114] width 94 height 30
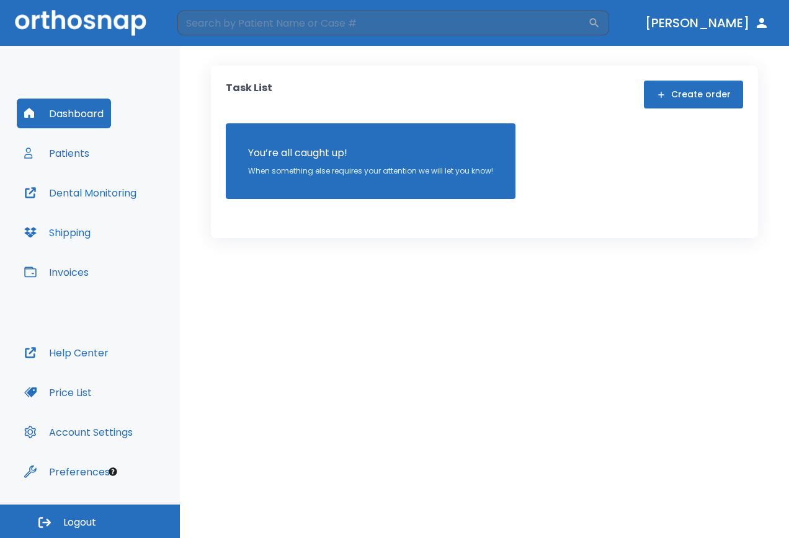
click at [682, 93] on button "Create order" at bounding box center [693, 95] width 99 height 28
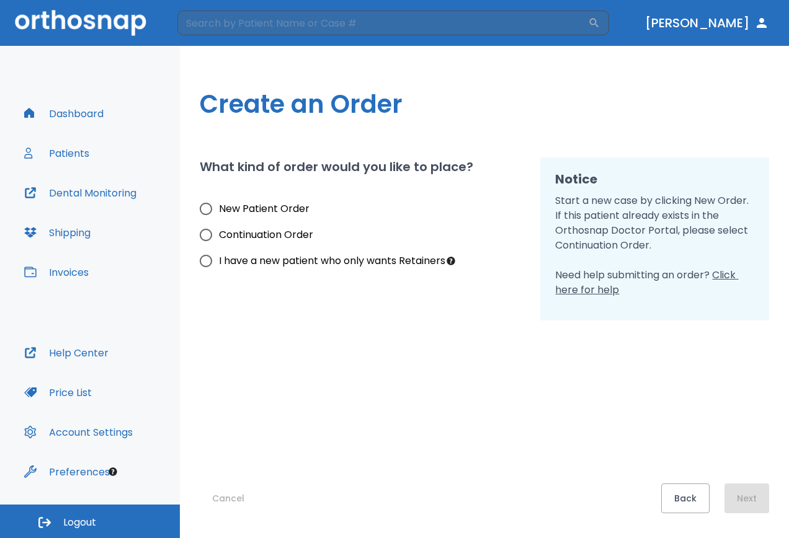
click at [202, 206] on input "New Patient Order" at bounding box center [206, 209] width 26 height 26
radio input "true"
click at [753, 506] on button "Next" at bounding box center [746, 499] width 45 height 30
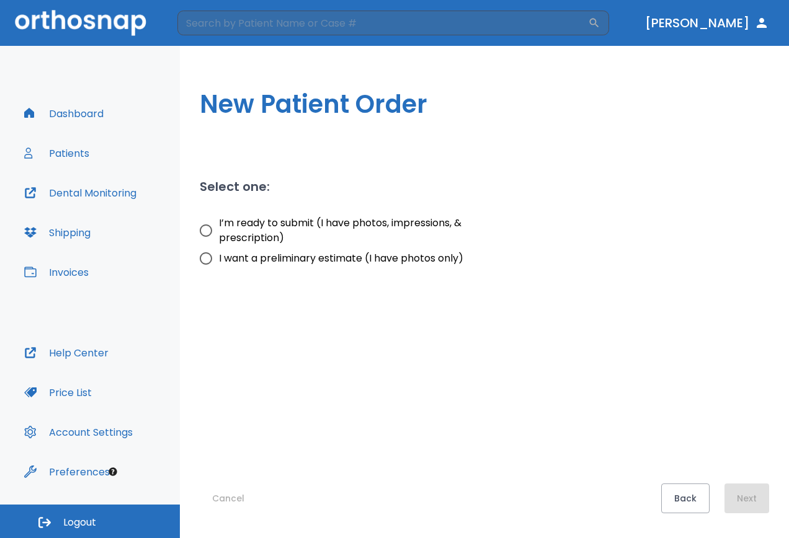
click at [202, 226] on input "I’m ready to submit (I have photos, impressions, & prescription)" at bounding box center [206, 231] width 26 height 26
radio input "true"
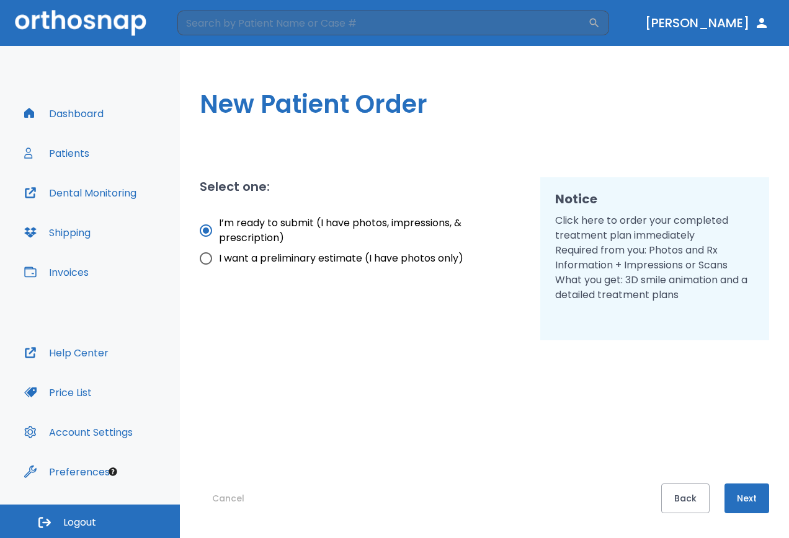
click at [204, 263] on input "I want a preliminary estimate (I have photos only)" at bounding box center [206, 259] width 26 height 26
radio input "true"
click at [752, 495] on button "Next" at bounding box center [746, 499] width 45 height 30
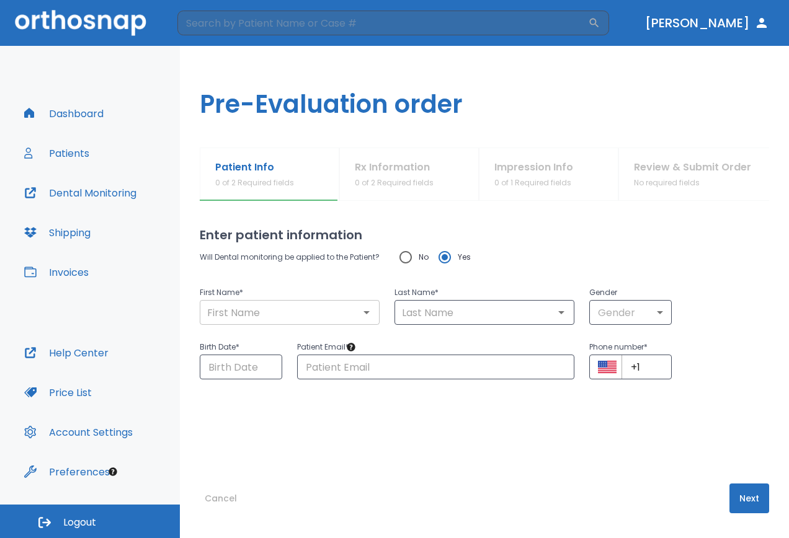
click at [275, 321] on div "​" at bounding box center [290, 312] width 180 height 25
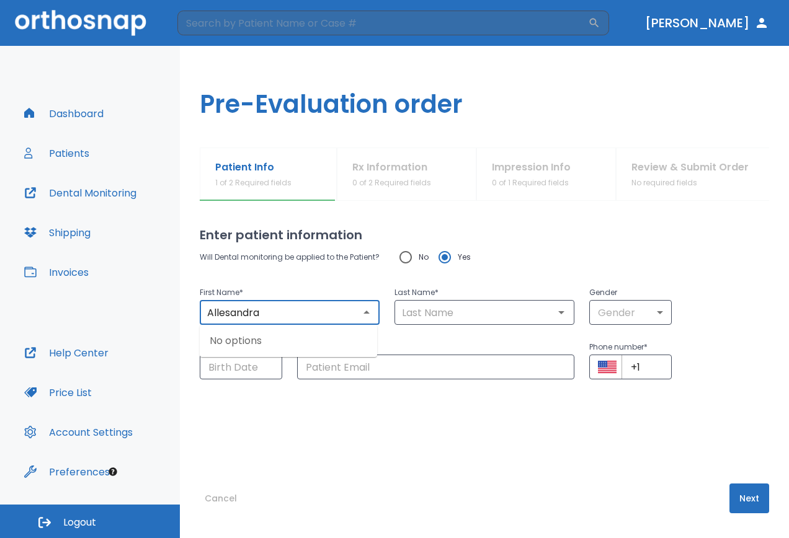
type input "Allesandra"
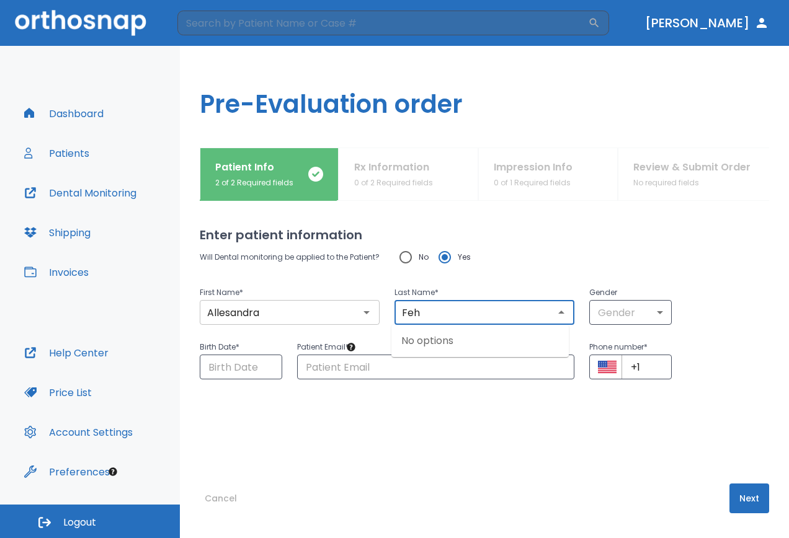
type input "Feh"
click at [577, 314] on div "Gender Gender ​" at bounding box center [622, 297] width 97 height 55
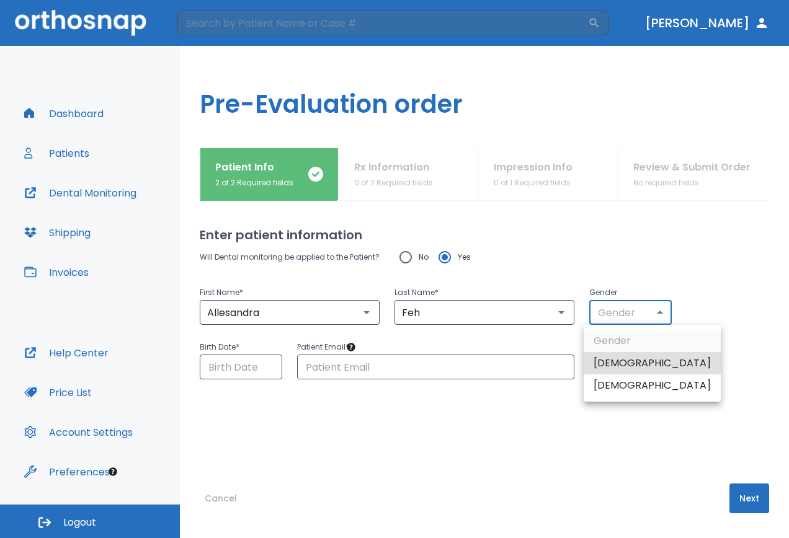
click at [608, 313] on body "​ [PERSON_NAME] Dashboard Patients Dental Monitoring Shipping Invoices Help Cen…" at bounding box center [394, 269] width 789 height 538
click at [611, 385] on li "[DEMOGRAPHIC_DATA]" at bounding box center [652, 386] width 137 height 22
type input "0"
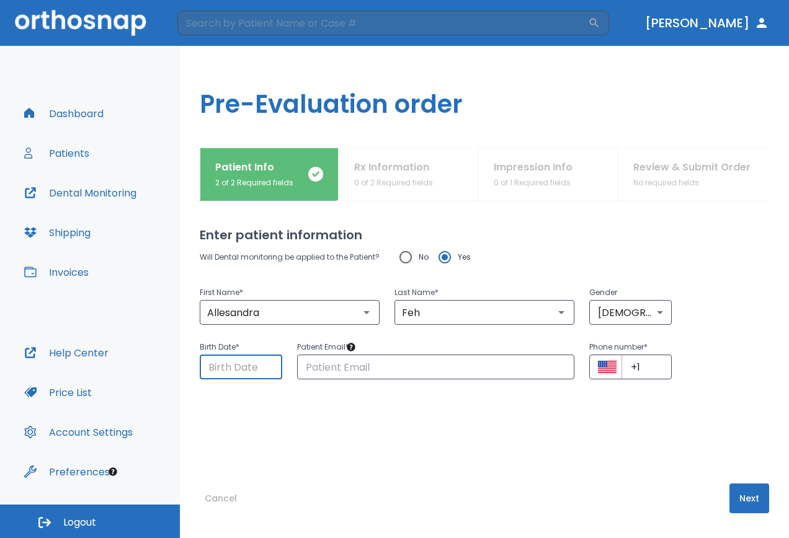
click at [237, 368] on input "Choose date" at bounding box center [241, 367] width 82 height 25
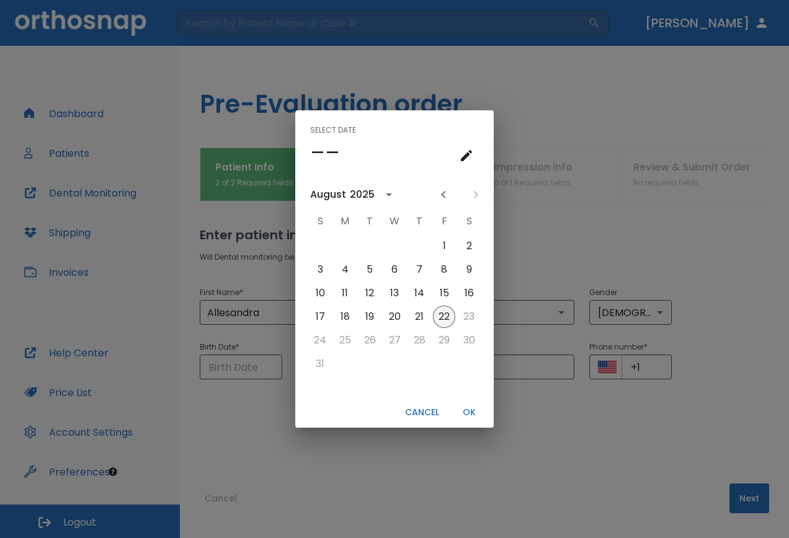
click at [437, 313] on button "22" at bounding box center [444, 317] width 22 height 22
type input "[DATE]"
click at [502, 363] on div "Select date Fri, Aug [DATE] S M T W T F S 1 2 3 4 5 6 7 8 9 10 11 12 13 14 15 1…" at bounding box center [394, 269] width 789 height 538
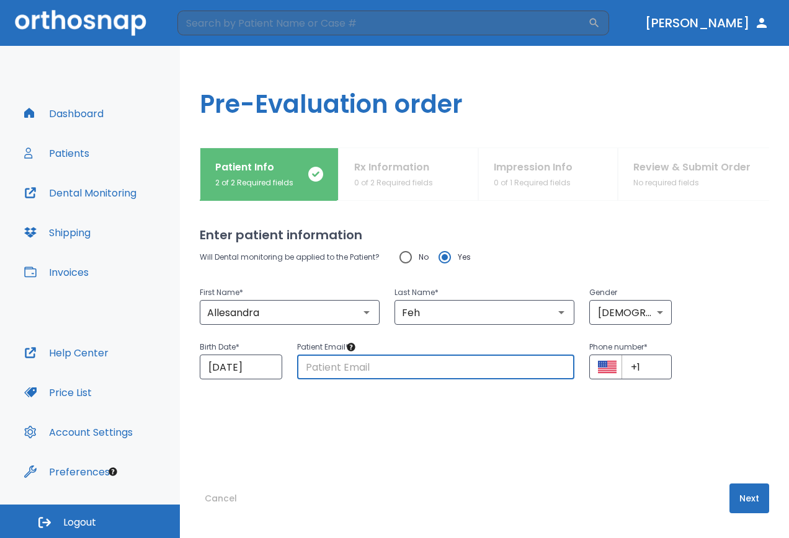
click at [438, 365] on input "text" at bounding box center [435, 367] width 277 height 25
type input "[EMAIL_ADDRESS][DOMAIN_NAME]"
click at [654, 370] on input "+1" at bounding box center [646, 367] width 50 height 25
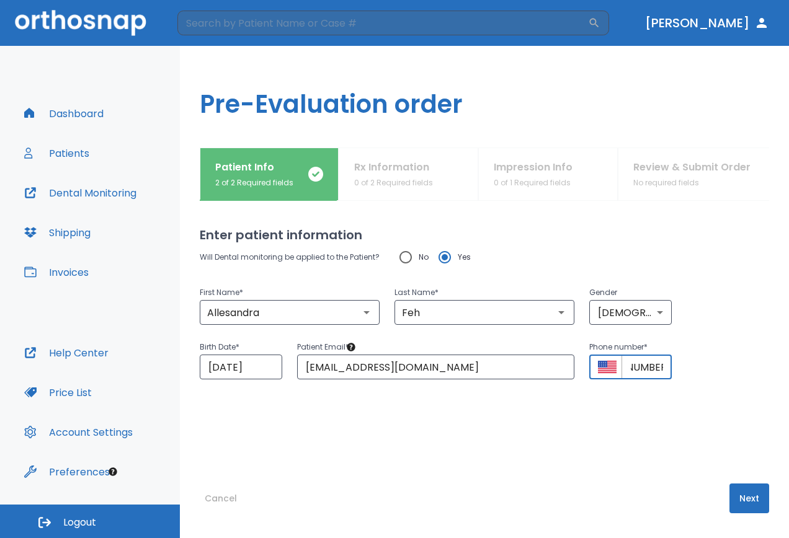
scroll to position [0, 56]
type input "[PHONE_NUMBER]"
click at [732, 491] on button "Next" at bounding box center [749, 499] width 40 height 30
drag, startPoint x: 265, startPoint y: 362, endPoint x: 254, endPoint y: 373, distance: 15.4
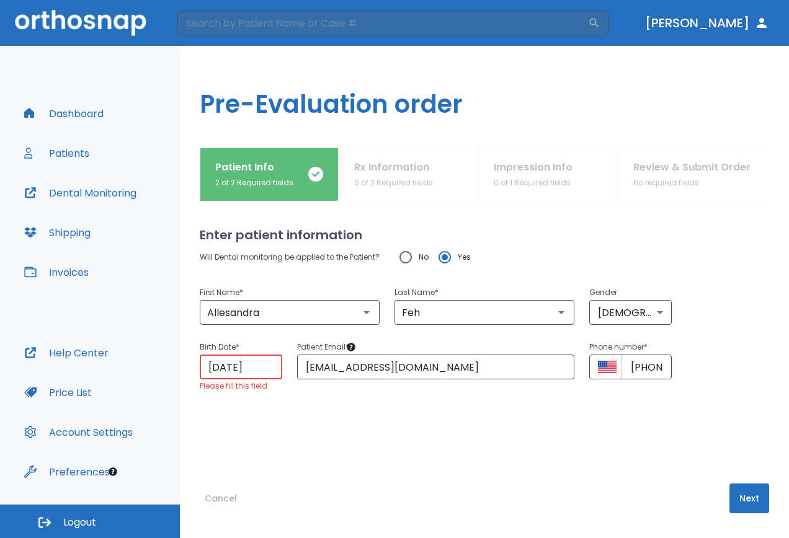
click at [254, 373] on input "[DATE]" at bounding box center [241, 367] width 82 height 25
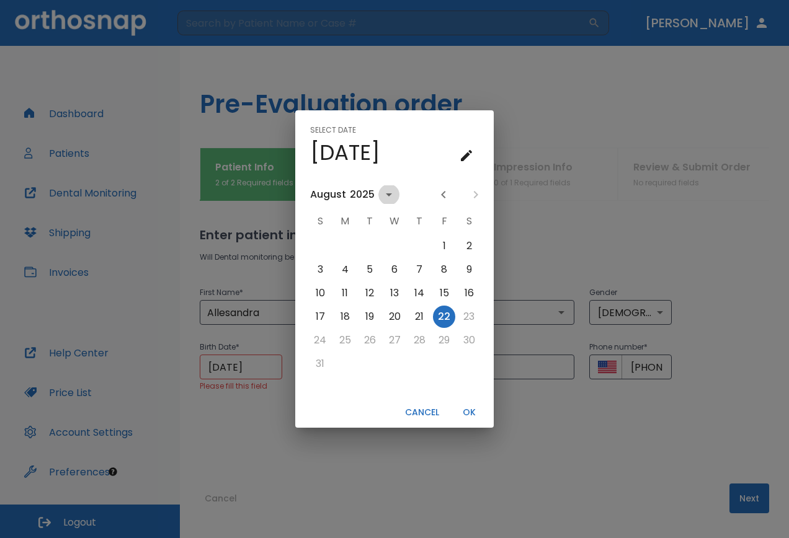
drag, startPoint x: 254, startPoint y: 373, endPoint x: 385, endPoint y: 192, distance: 223.3
click at [385, 192] on icon "calendar view is open, switch to year view" at bounding box center [388, 194] width 15 height 15
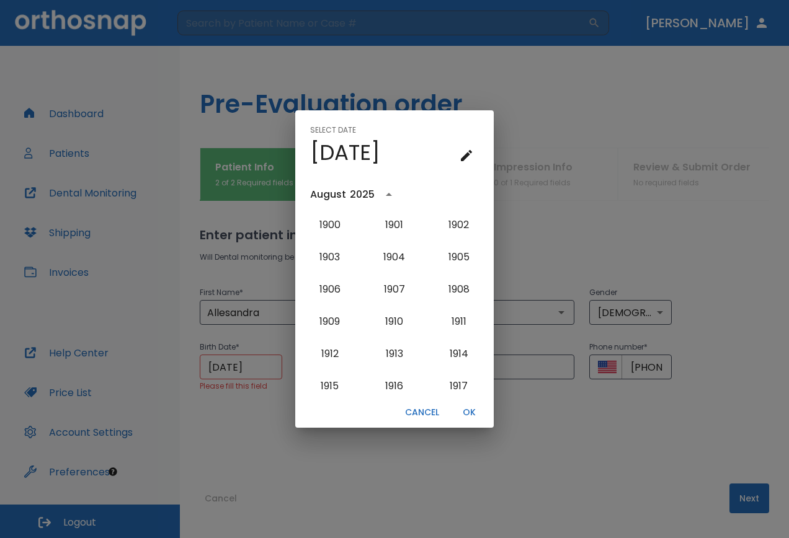
scroll to position [1244, 0]
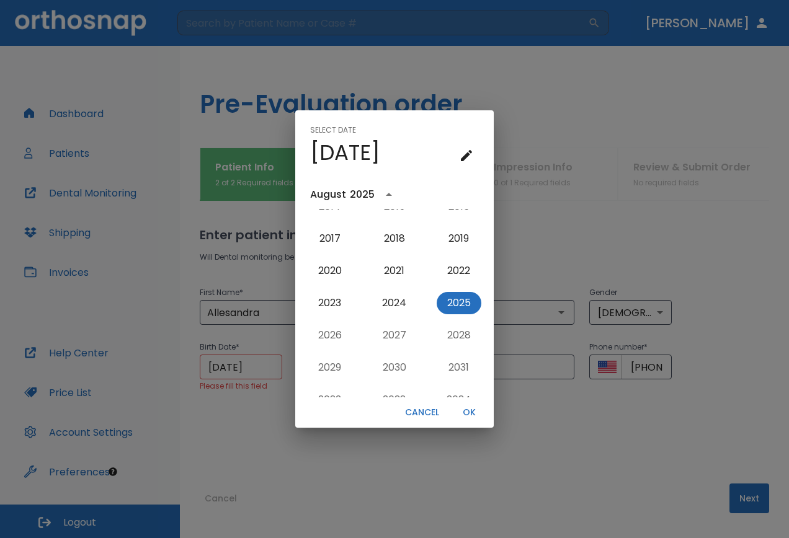
click at [385, 192] on icon "year view is open, switch to calendar view" at bounding box center [388, 194] width 15 height 15
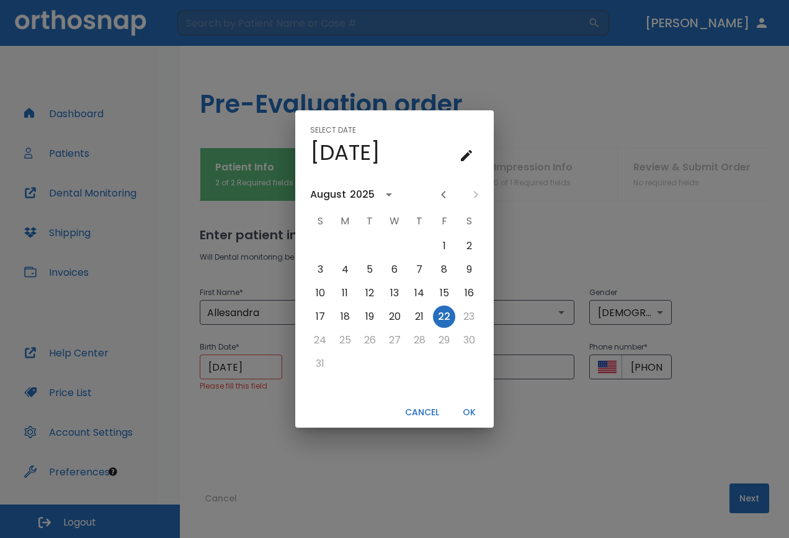
scroll to position [0, 0]
click at [385, 192] on icon "calendar view is open, switch to year view" at bounding box center [388, 194] width 15 height 15
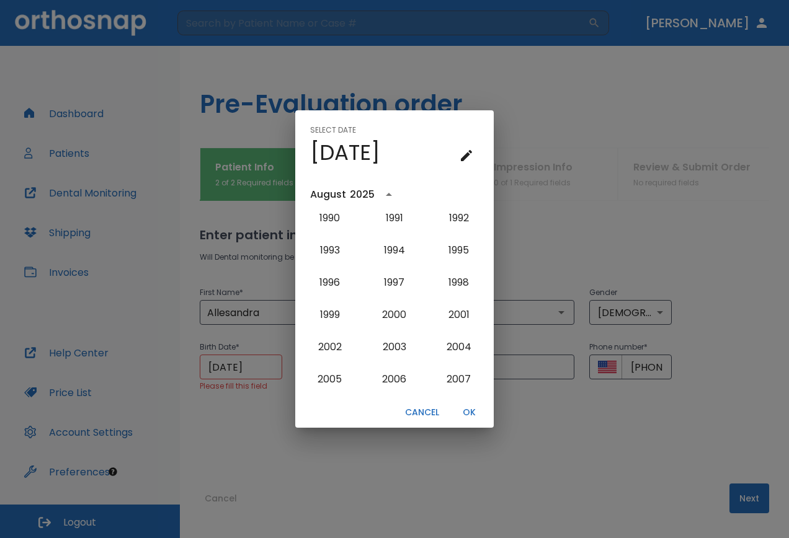
scroll to position [934, 0]
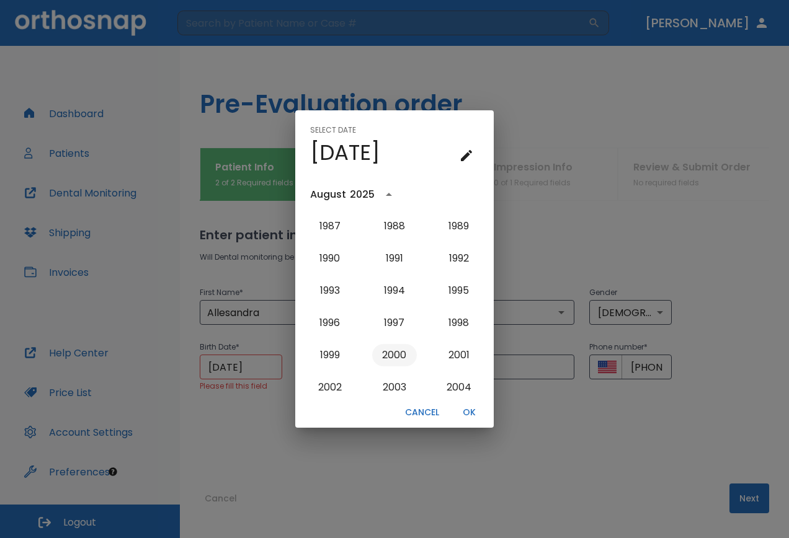
click at [408, 359] on button "2000" at bounding box center [394, 355] width 45 height 22
type input "[DATE]"
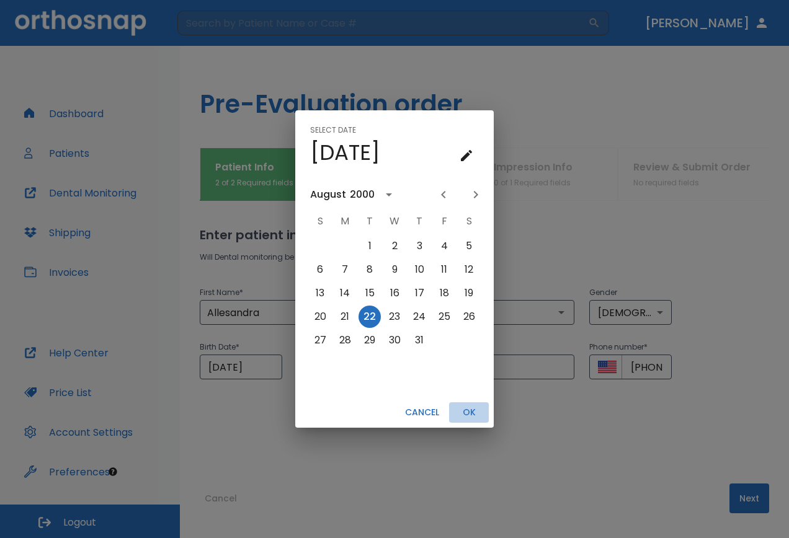
click at [469, 416] on button "OK" at bounding box center [469, 412] width 40 height 20
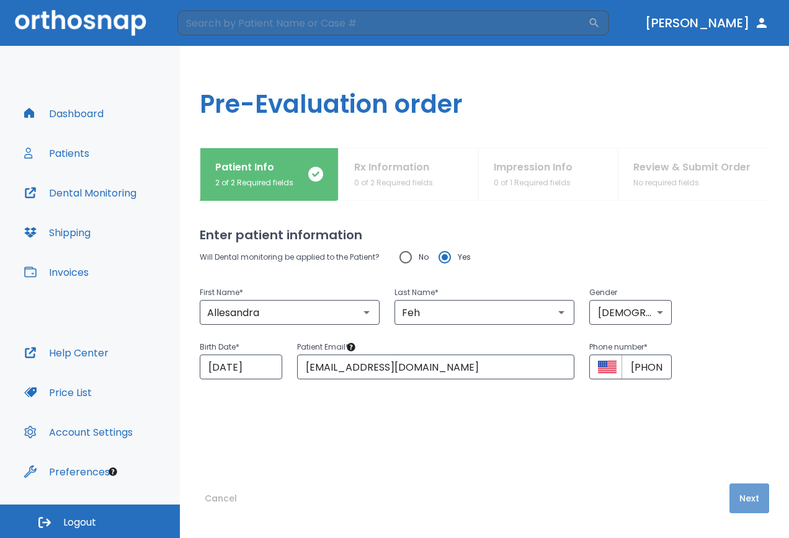
click at [745, 504] on button "Next" at bounding box center [749, 499] width 40 height 30
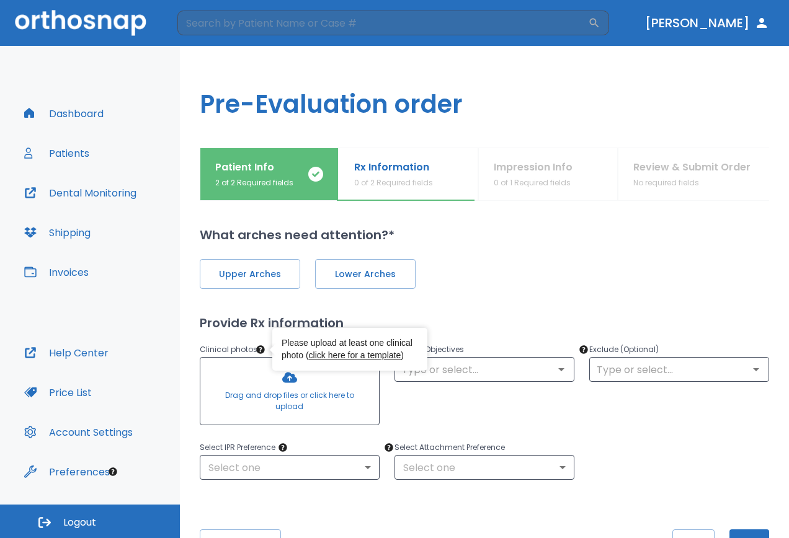
click at [259, 346] on icon "Tooltip anchor" at bounding box center [260, 349] width 8 height 8
click at [335, 351] on link "click here for a template" at bounding box center [355, 355] width 92 height 10
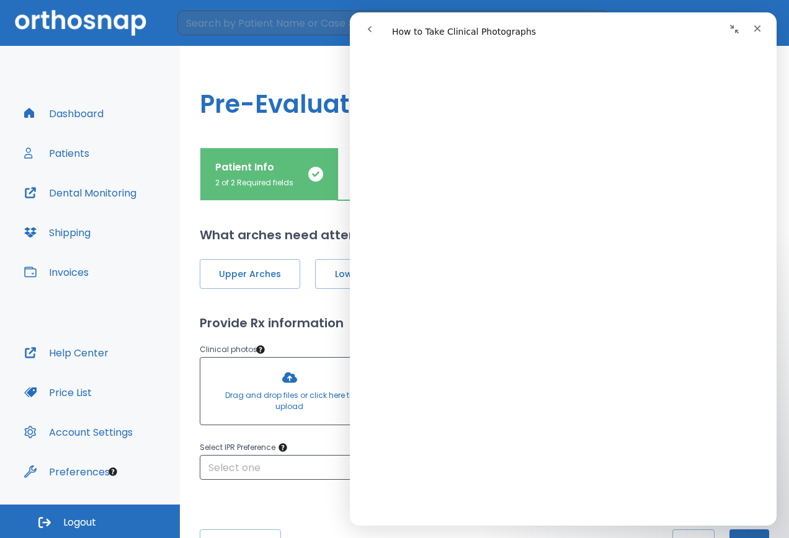
scroll to position [62, 0]
click at [760, 24] on icon "Close" at bounding box center [757, 29] width 10 height 10
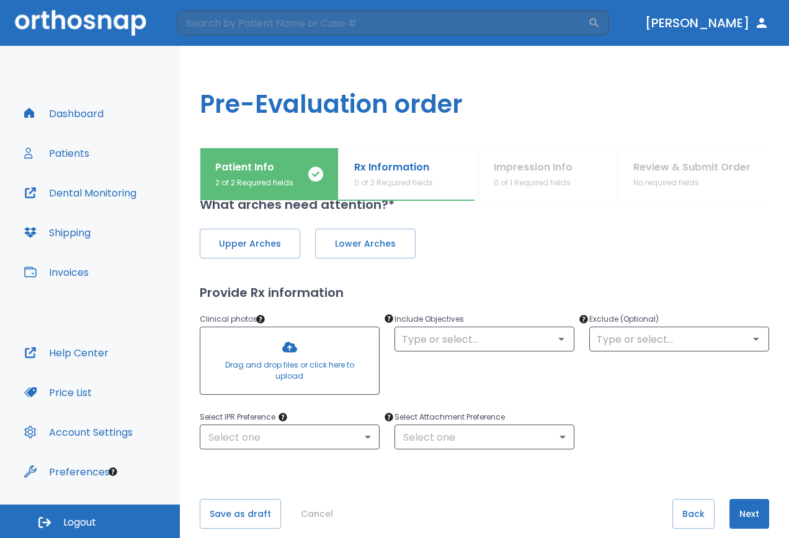
scroll to position [46, 0]
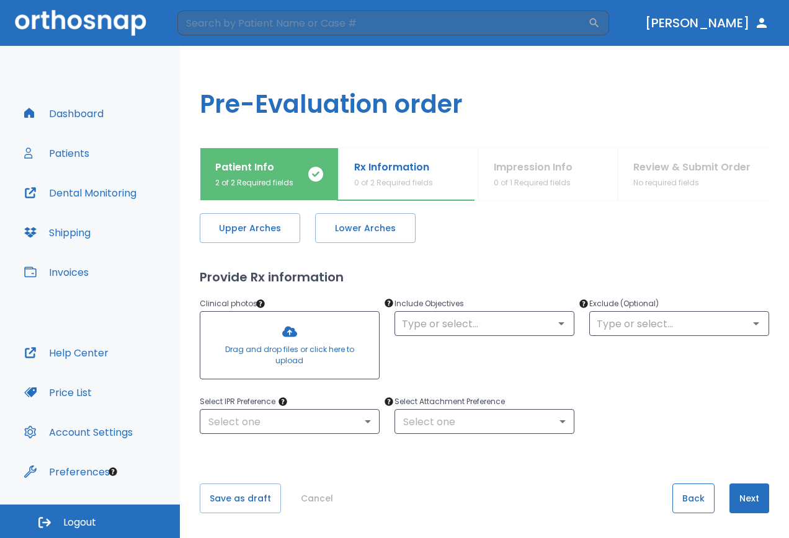
click at [693, 500] on button "Back" at bounding box center [693, 499] width 42 height 30
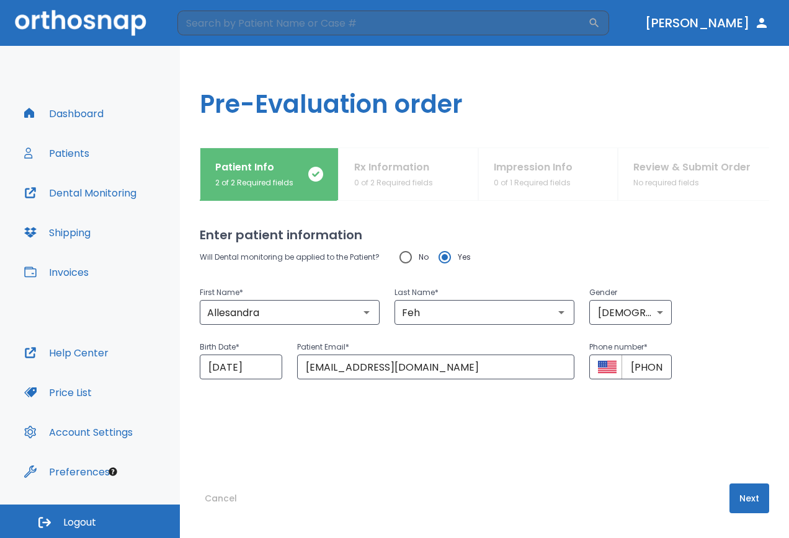
scroll to position [0, 0]
click at [224, 497] on button "Cancel" at bounding box center [221, 499] width 42 height 30
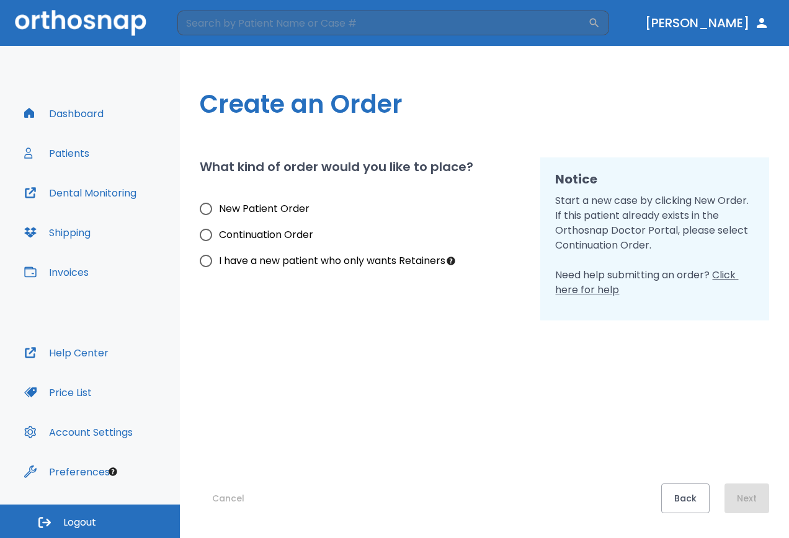
click at [71, 118] on button "Dashboard" at bounding box center [64, 114] width 94 height 30
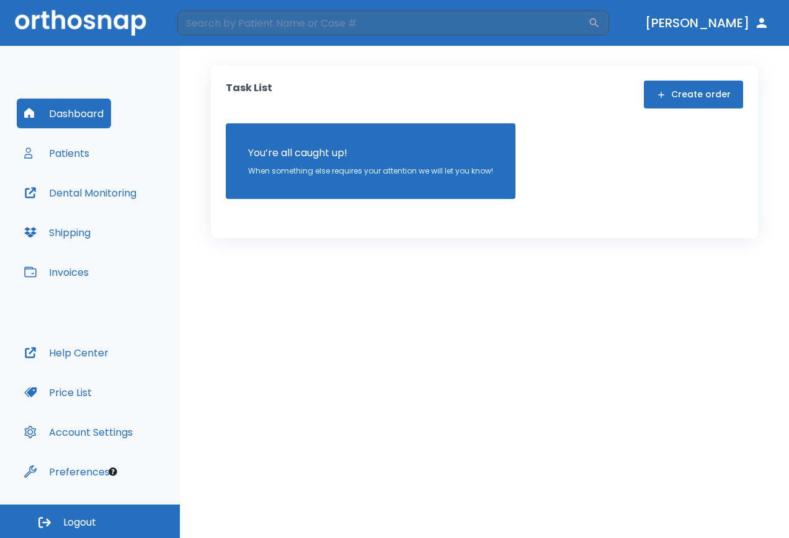
click at [758, 21] on icon "button" at bounding box center [761, 23] width 15 height 15
